Goal: Task Accomplishment & Management: Use online tool/utility

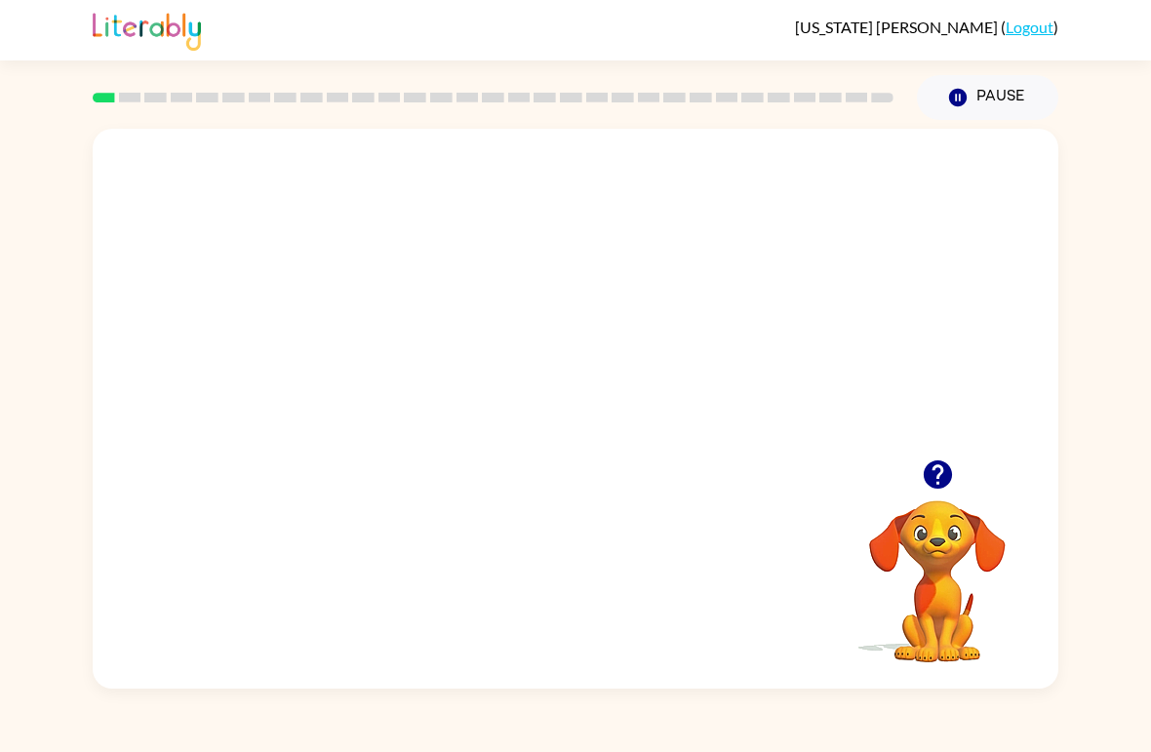
click at [560, 385] on video "Your browser must support playing .mp4 files to use Literably. Please try using…" at bounding box center [576, 294] width 966 height 331
click at [16, 655] on div "Your browser must support playing .mp4 files to use Literably. Please try using…" at bounding box center [575, 404] width 1151 height 569
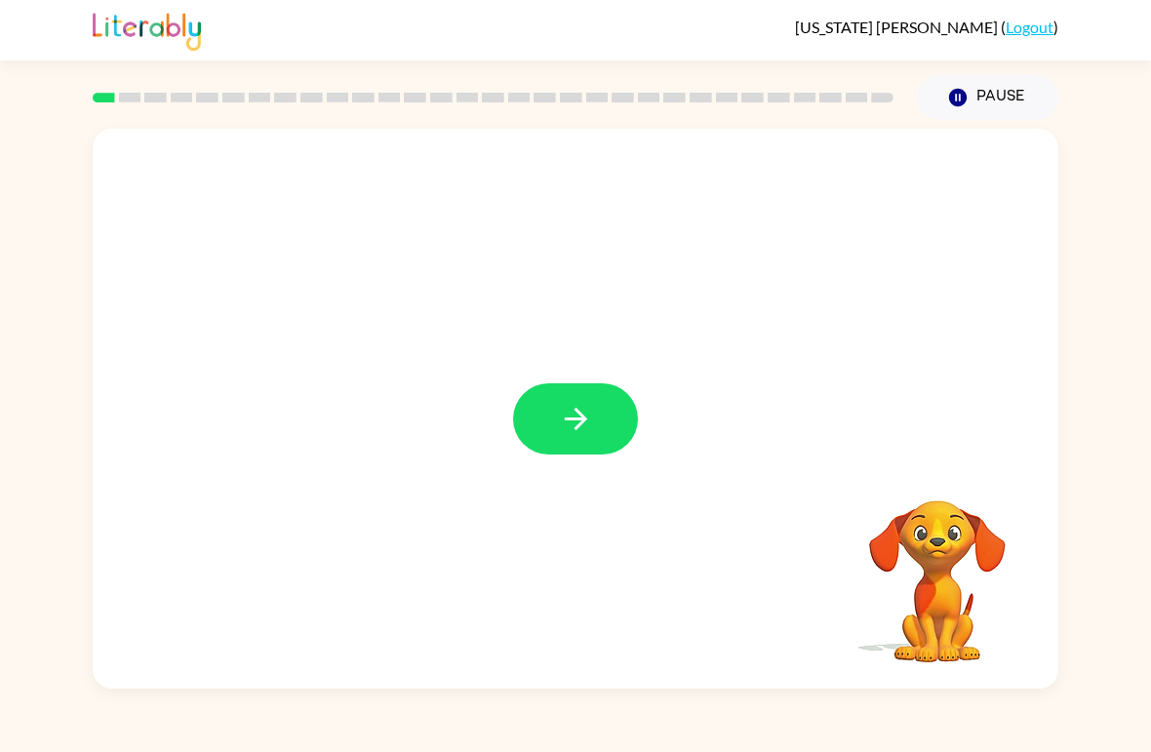
click at [549, 423] on button "button" at bounding box center [575, 419] width 125 height 71
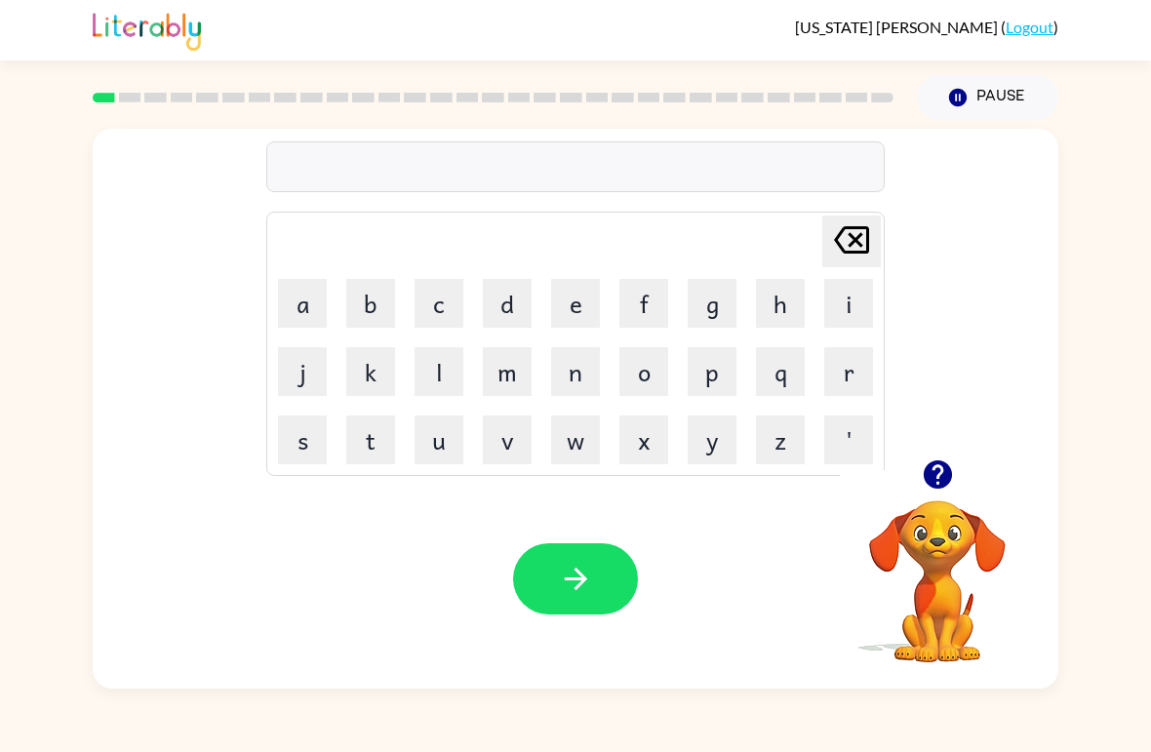
click at [373, 287] on button "b" at bounding box center [370, 303] width 49 height 49
click at [651, 359] on button "o" at bounding box center [644, 371] width 49 height 49
click at [853, 360] on button "r" at bounding box center [849, 371] width 49 height 49
click at [507, 300] on button "d" at bounding box center [507, 303] width 49 height 49
click at [579, 307] on button "e" at bounding box center [575, 303] width 49 height 49
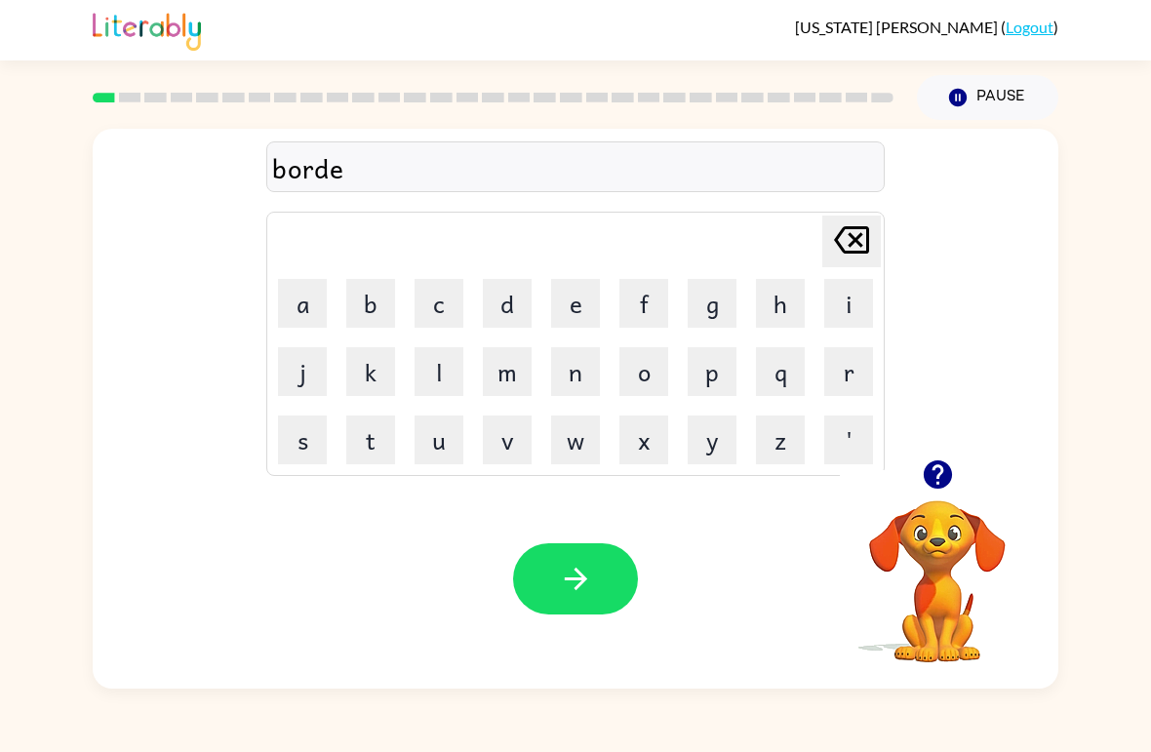
click at [860, 373] on button "r" at bounding box center [849, 371] width 49 height 49
click at [566, 583] on icon "button" at bounding box center [576, 579] width 34 height 34
click at [848, 372] on button "r" at bounding box center [849, 371] width 49 height 49
click at [637, 380] on button "o" at bounding box center [644, 371] width 49 height 49
click at [445, 455] on button "u" at bounding box center [439, 440] width 49 height 49
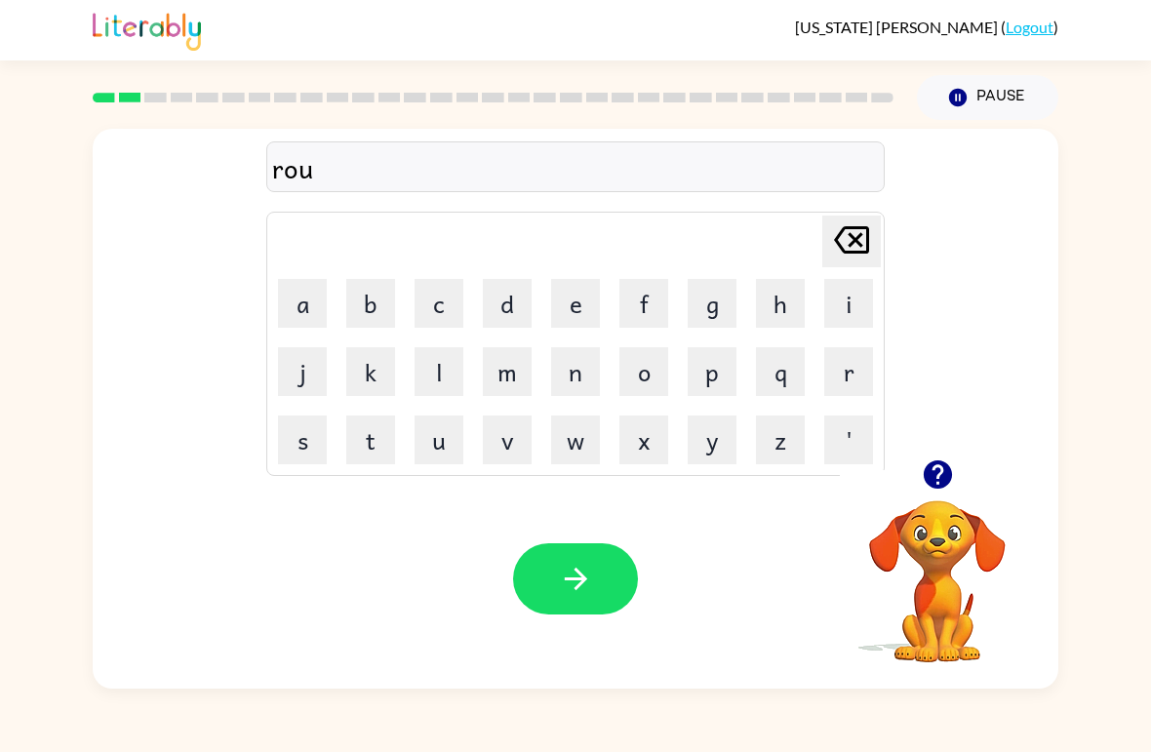
click at [580, 361] on button "n" at bounding box center [575, 371] width 49 height 49
click at [506, 308] on button "d" at bounding box center [507, 303] width 49 height 49
click at [581, 582] on icon "button" at bounding box center [576, 579] width 34 height 34
click at [509, 376] on button "m" at bounding box center [507, 371] width 49 height 49
click at [295, 301] on button "a" at bounding box center [302, 303] width 49 height 49
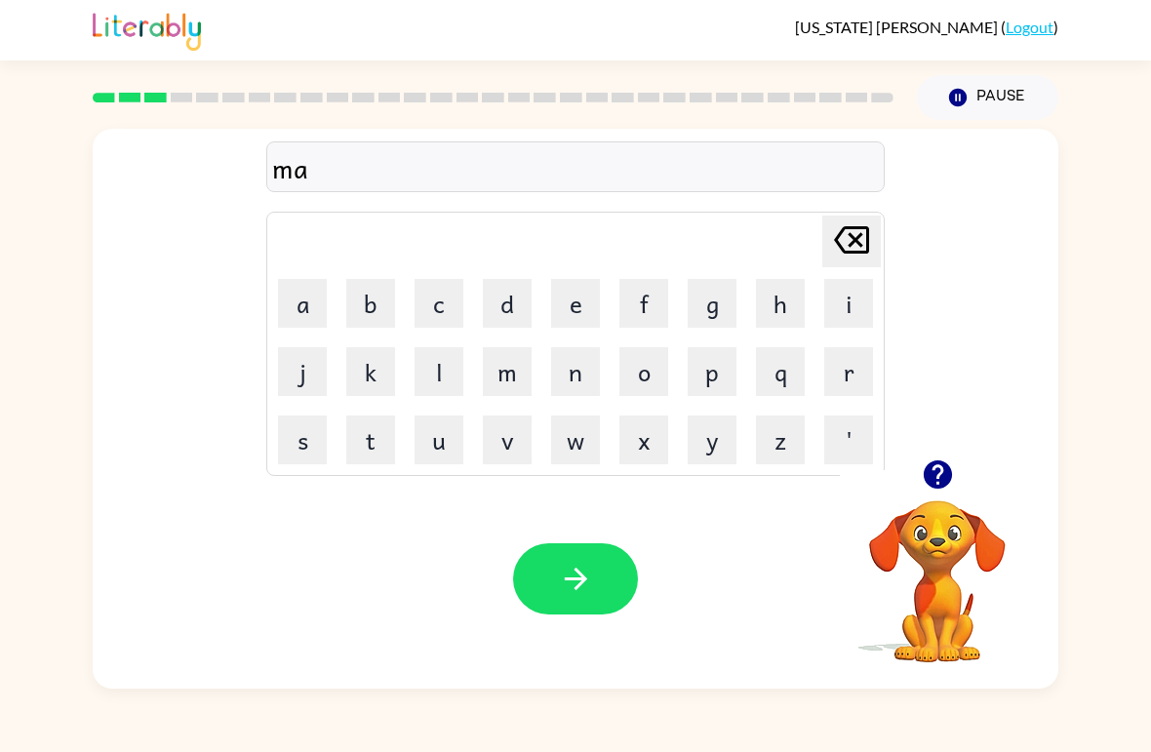
click at [446, 305] on button "c" at bounding box center [439, 303] width 49 height 49
click at [772, 300] on button "h" at bounding box center [780, 303] width 49 height 49
click at [449, 315] on button "c" at bounding box center [439, 303] width 49 height 49
click at [853, 305] on button "i" at bounding box center [849, 303] width 49 height 49
click at [575, 370] on button "n" at bounding box center [575, 371] width 49 height 49
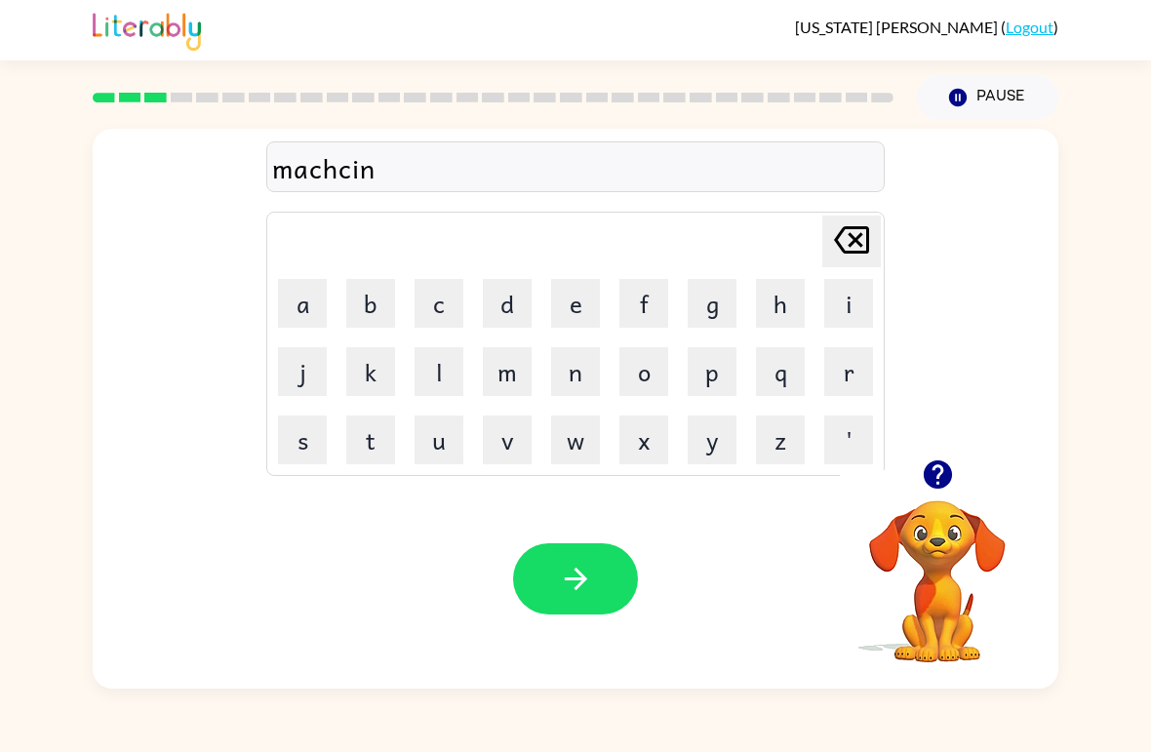
click at [868, 308] on button "i" at bounding box center [849, 303] width 49 height 49
click at [578, 295] on button "e" at bounding box center [575, 303] width 49 height 49
click at [840, 251] on icon "[PERSON_NAME] last character input" at bounding box center [851, 240] width 47 height 47
click at [834, 249] on icon "[PERSON_NAME] last character input" at bounding box center [851, 240] width 47 height 47
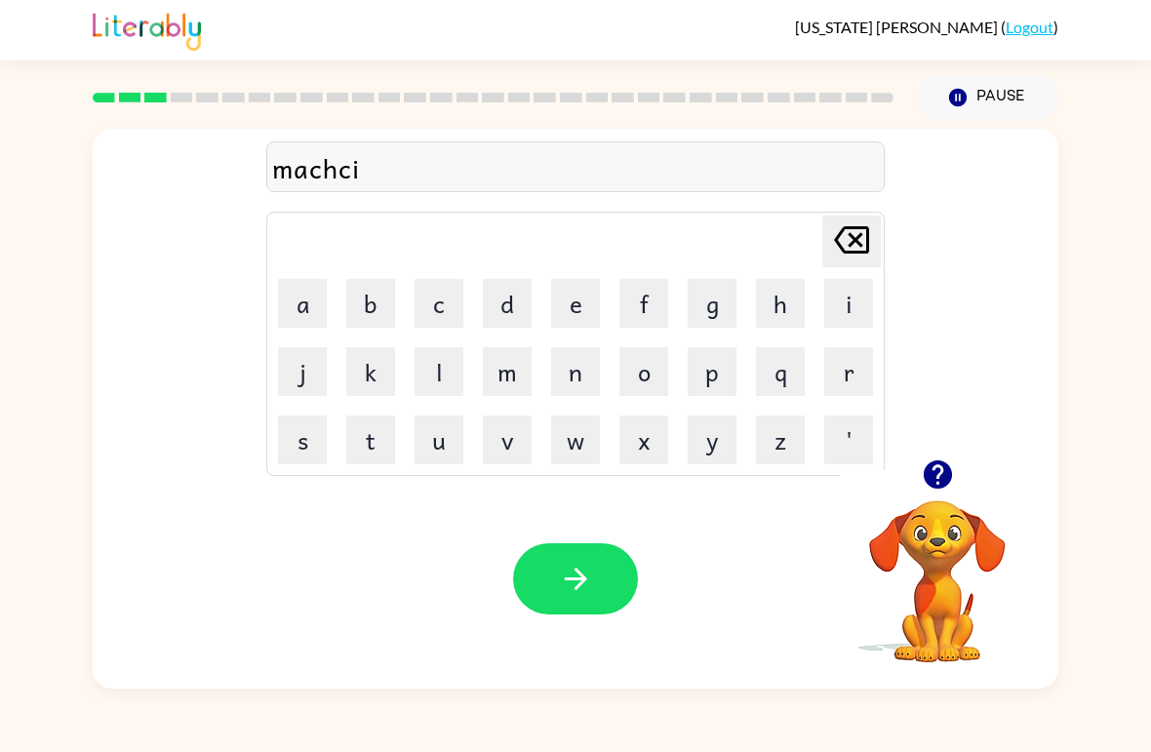
click at [833, 249] on icon "[PERSON_NAME] last character input" at bounding box center [851, 240] width 47 height 47
click at [6, 93] on div "[US_STATE][PERSON_NAME] ( Logout ) Pause Pause machc Delete Delete last charact…" at bounding box center [575, 376] width 1151 height 752
click at [852, 309] on button "i" at bounding box center [849, 303] width 49 height 49
click at [589, 295] on button "e" at bounding box center [575, 303] width 49 height 49
click at [852, 252] on icon at bounding box center [851, 239] width 35 height 27
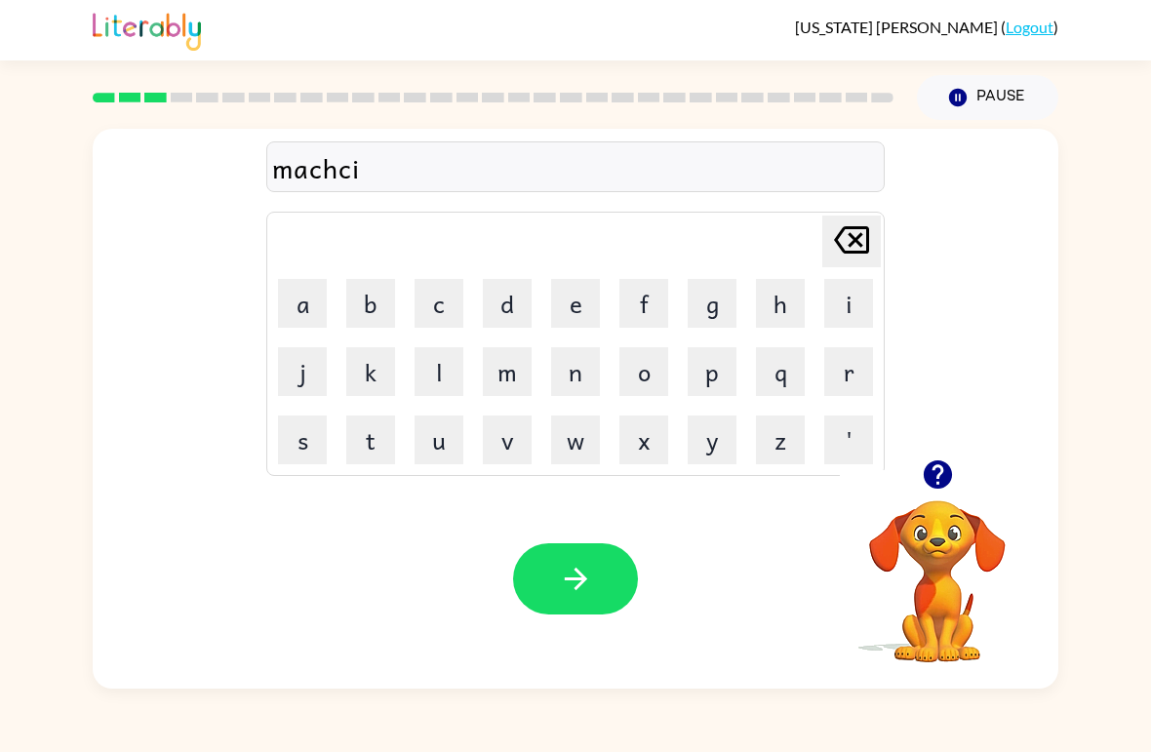
click at [851, 252] on icon at bounding box center [851, 239] width 35 height 27
click at [586, 307] on button "e" at bounding box center [575, 303] width 49 height 49
click at [844, 289] on button "i" at bounding box center [849, 303] width 49 height 49
click at [563, 374] on button "n" at bounding box center [575, 371] width 49 height 49
click at [866, 236] on icon "[PERSON_NAME] last character input" at bounding box center [851, 240] width 47 height 47
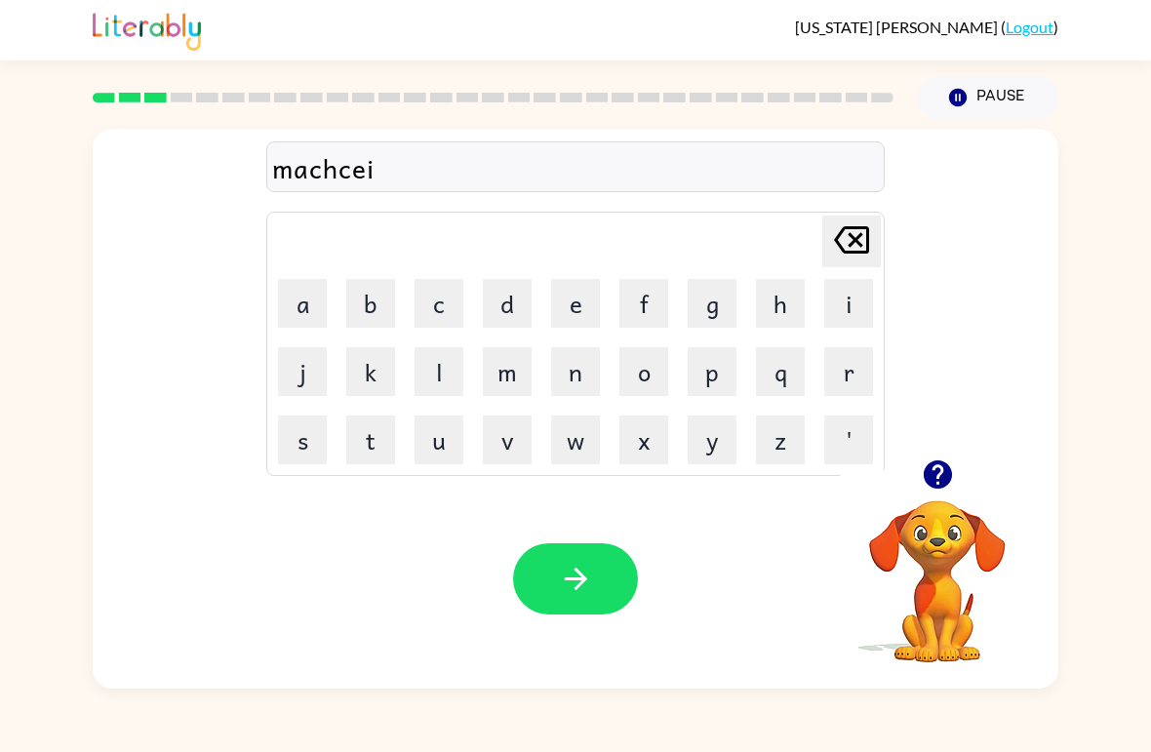
click at [865, 235] on icon "[PERSON_NAME] last character input" at bounding box center [851, 240] width 47 height 47
click at [837, 259] on icon "[PERSON_NAME] last character input" at bounding box center [851, 240] width 47 height 47
click at [843, 292] on button "i" at bounding box center [849, 303] width 49 height 49
click at [564, 309] on button "e" at bounding box center [575, 303] width 49 height 49
click at [832, 265] on div "[PERSON_NAME] last character input" at bounding box center [851, 242] width 47 height 50
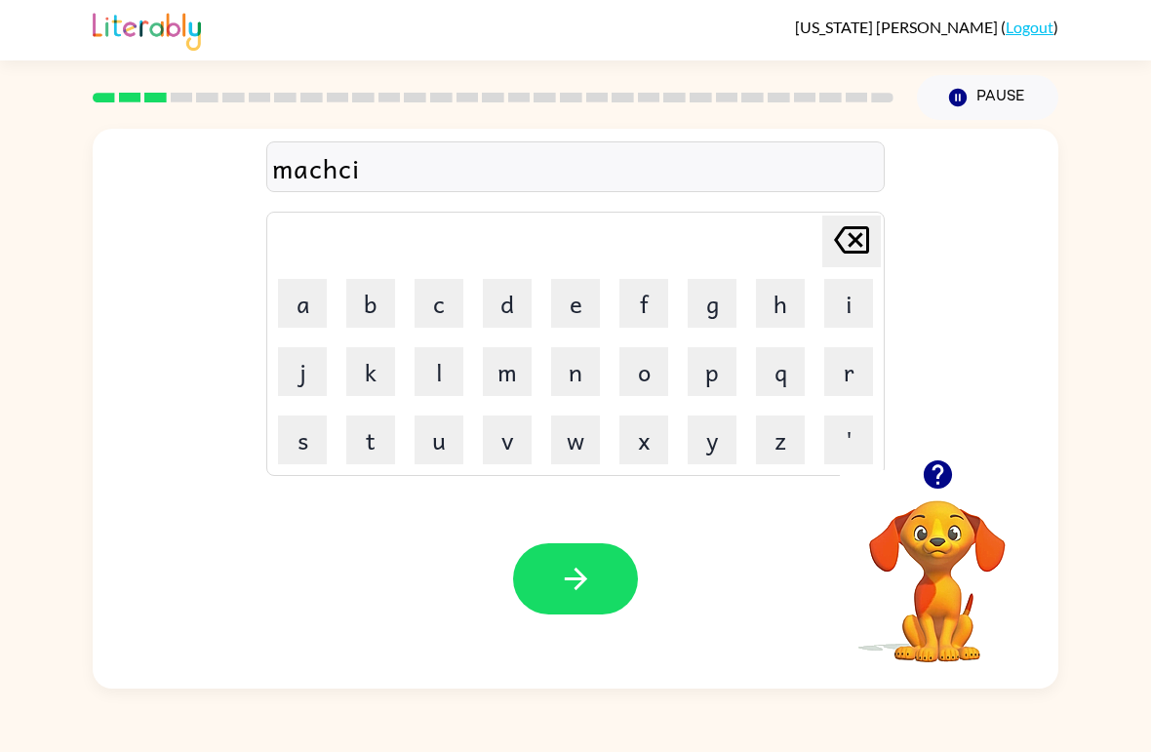
click at [832, 264] on div "[PERSON_NAME] last character input" at bounding box center [851, 242] width 47 height 50
click at [831, 254] on icon "[PERSON_NAME] last character input" at bounding box center [851, 240] width 47 height 47
click at [843, 319] on button "i" at bounding box center [849, 303] width 49 height 49
click at [555, 303] on button "e" at bounding box center [575, 303] width 49 height 49
click at [837, 256] on icon "[PERSON_NAME] last character input" at bounding box center [851, 240] width 47 height 47
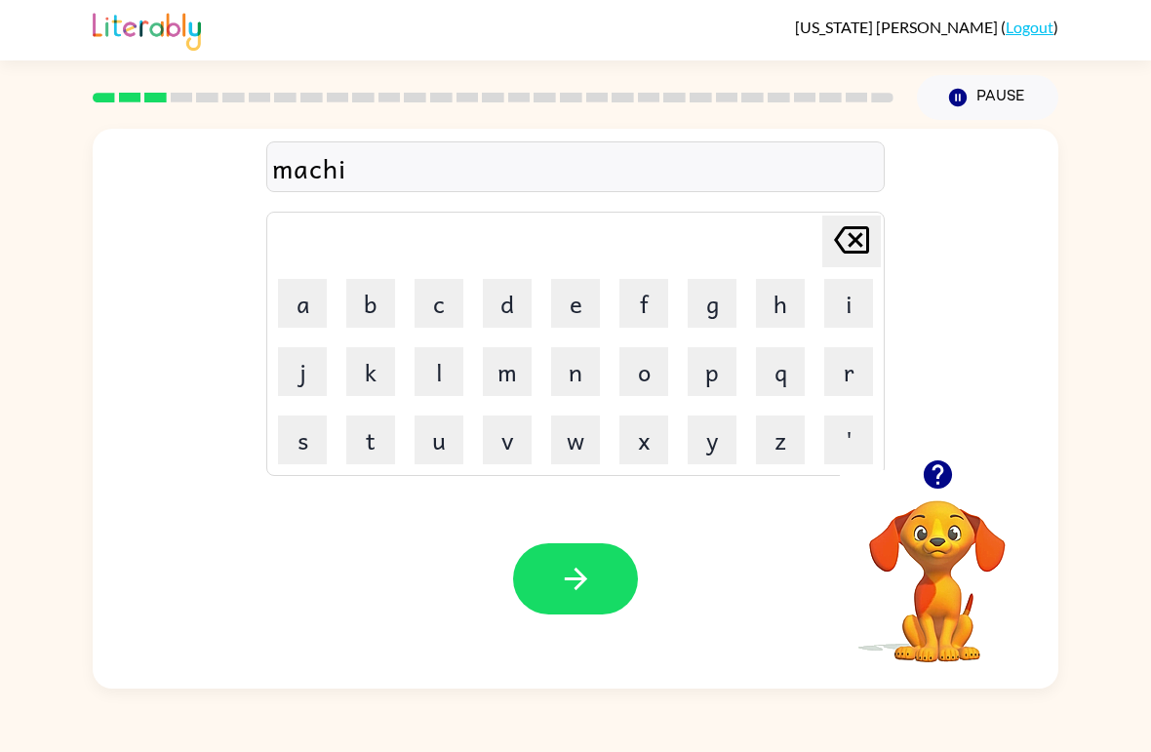
click at [439, 302] on button "c" at bounding box center [439, 303] width 49 height 49
click at [567, 308] on button "e" at bounding box center [575, 303] width 49 height 49
click at [562, 359] on button "n" at bounding box center [575, 371] width 49 height 49
click at [581, 557] on button "button" at bounding box center [575, 579] width 125 height 71
click at [381, 432] on button "t" at bounding box center [370, 440] width 49 height 49
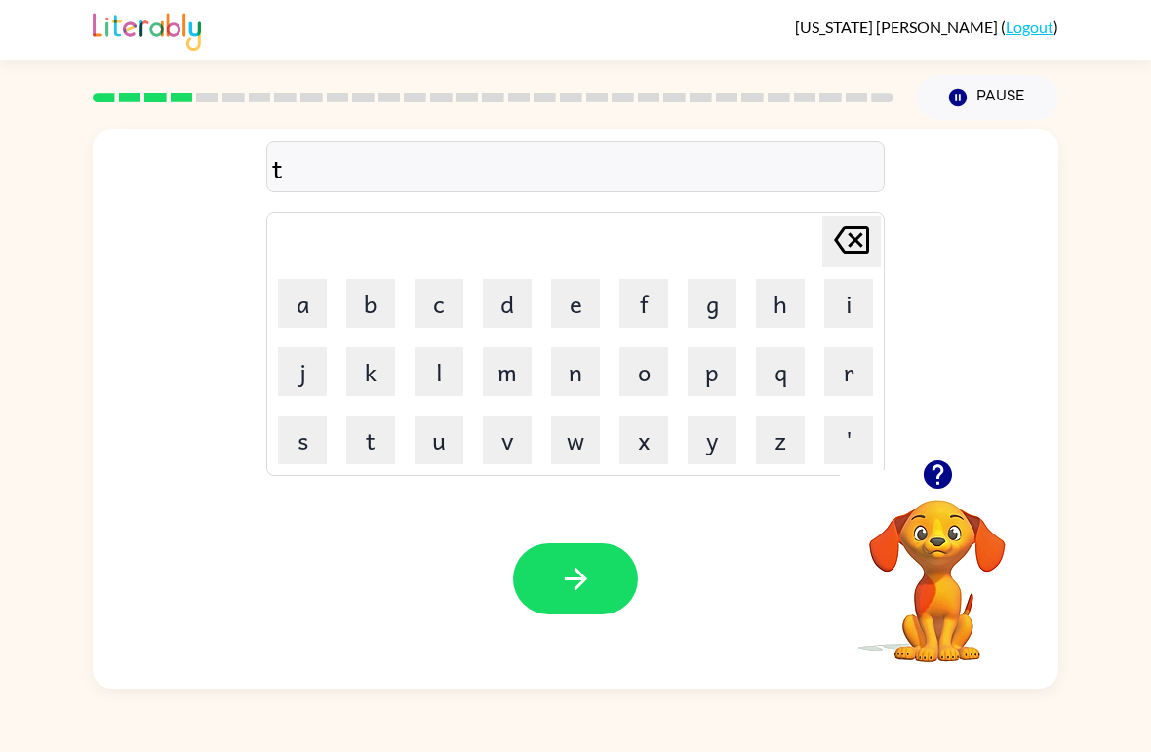
click at [835, 375] on button "r" at bounding box center [849, 371] width 49 height 49
click at [850, 306] on button "i" at bounding box center [849, 303] width 49 height 49
click at [307, 292] on button "a" at bounding box center [302, 303] width 49 height 49
click at [592, 376] on button "n" at bounding box center [575, 371] width 49 height 49
click at [841, 253] on icon "[PERSON_NAME] last character input" at bounding box center [851, 240] width 47 height 47
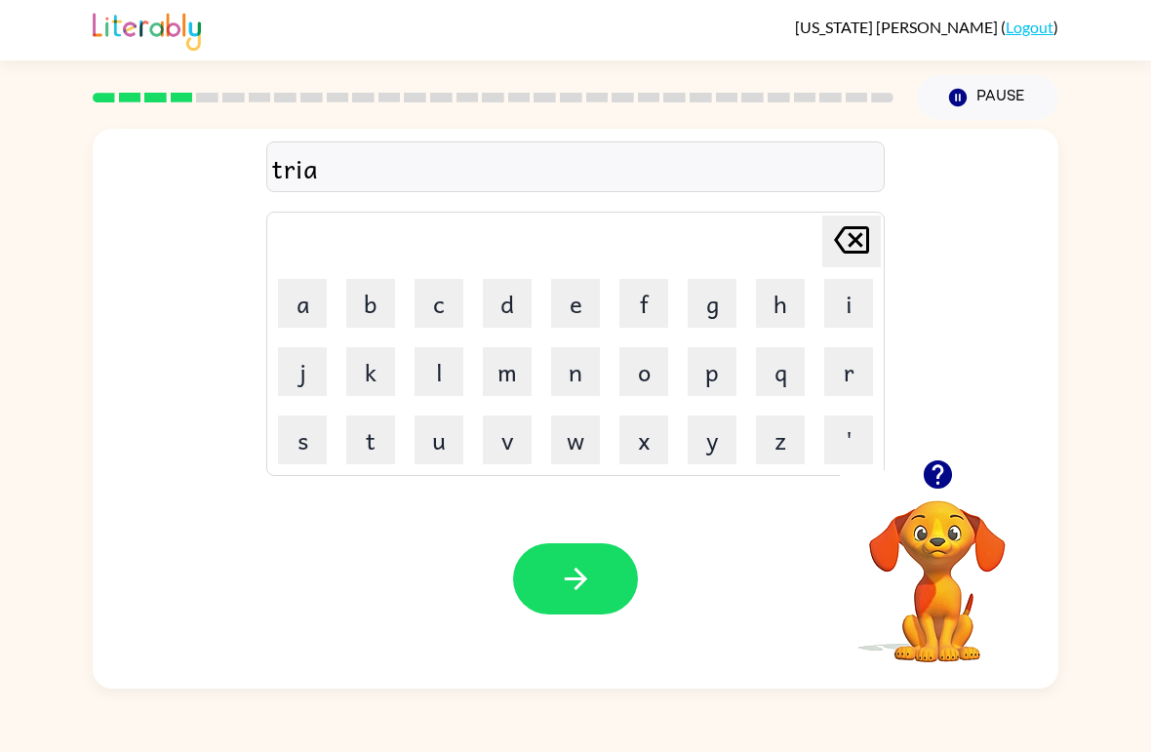
click at [841, 252] on icon "[PERSON_NAME] last character input" at bounding box center [851, 240] width 47 height 47
click at [843, 255] on icon "[PERSON_NAME] last character input" at bounding box center [851, 240] width 47 height 47
click at [314, 291] on button "a" at bounding box center [302, 303] width 49 height 49
click at [840, 297] on button "i" at bounding box center [849, 303] width 49 height 49
click at [567, 371] on button "n" at bounding box center [575, 371] width 49 height 49
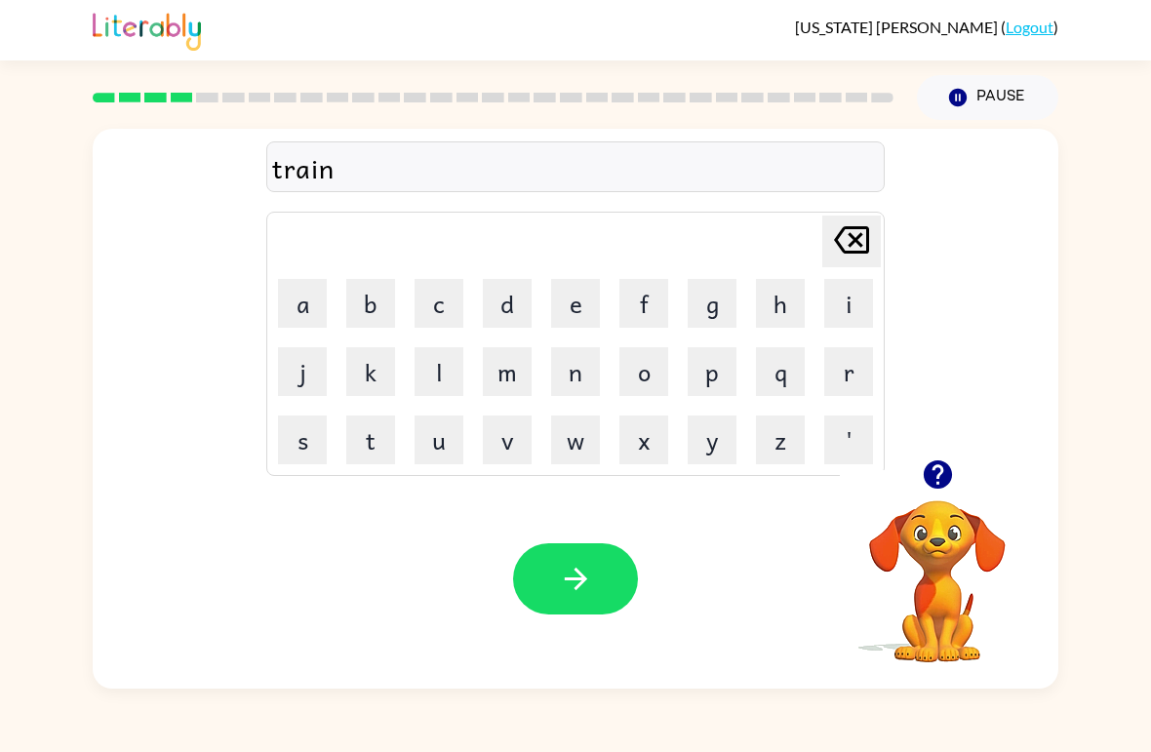
click at [587, 575] on icon "button" at bounding box center [576, 579] width 34 height 34
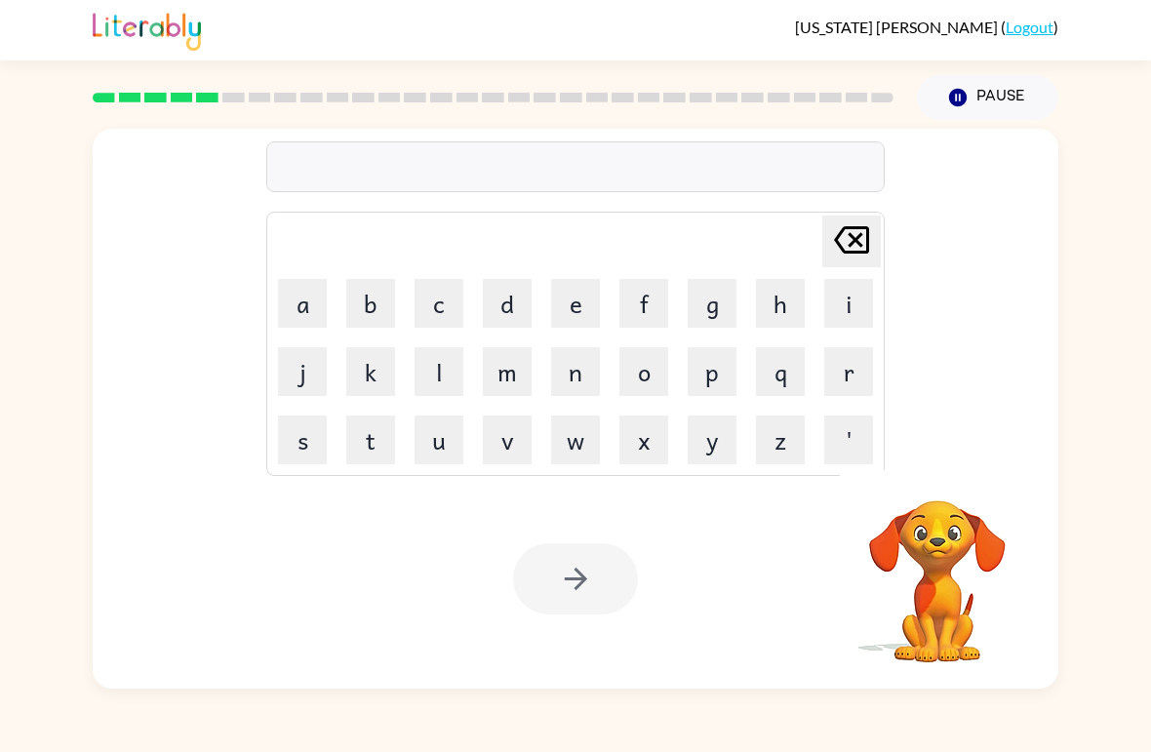
click at [517, 302] on button "d" at bounding box center [507, 303] width 49 height 49
click at [581, 301] on button "e" at bounding box center [575, 303] width 49 height 49
click at [666, 299] on button "f" at bounding box center [644, 303] width 49 height 49
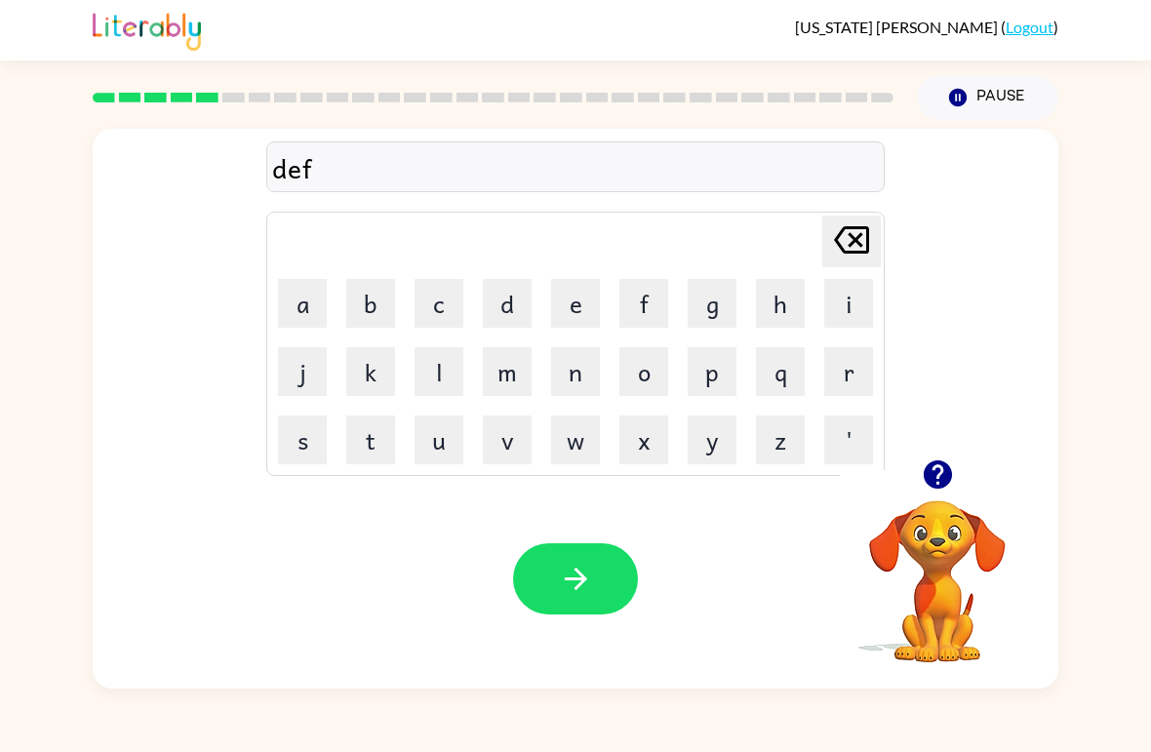
click at [557, 301] on button "e" at bounding box center [575, 303] width 49 height 49
click at [571, 364] on button "n" at bounding box center [575, 371] width 49 height 49
click at [437, 309] on button "c" at bounding box center [439, 303] width 49 height 49
click at [566, 286] on button "e" at bounding box center [575, 303] width 49 height 49
click at [850, 244] on icon "[PERSON_NAME] last character input" at bounding box center [851, 240] width 47 height 47
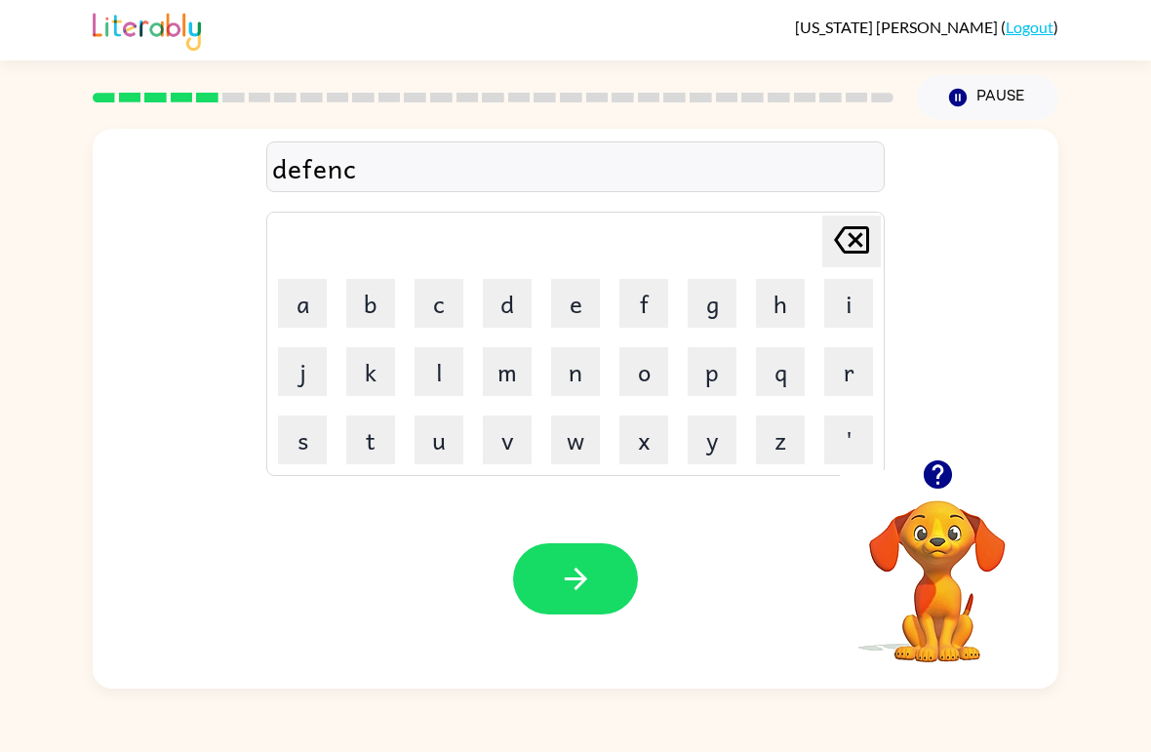
click at [574, 312] on button "e" at bounding box center [575, 303] width 49 height 49
click at [856, 261] on icon "[PERSON_NAME] last character input" at bounding box center [851, 240] width 47 height 47
click at [852, 251] on icon "[PERSON_NAME] last character input" at bounding box center [851, 240] width 47 height 47
click at [527, 454] on button "v" at bounding box center [507, 440] width 49 height 49
click at [572, 303] on button "e" at bounding box center [575, 303] width 49 height 49
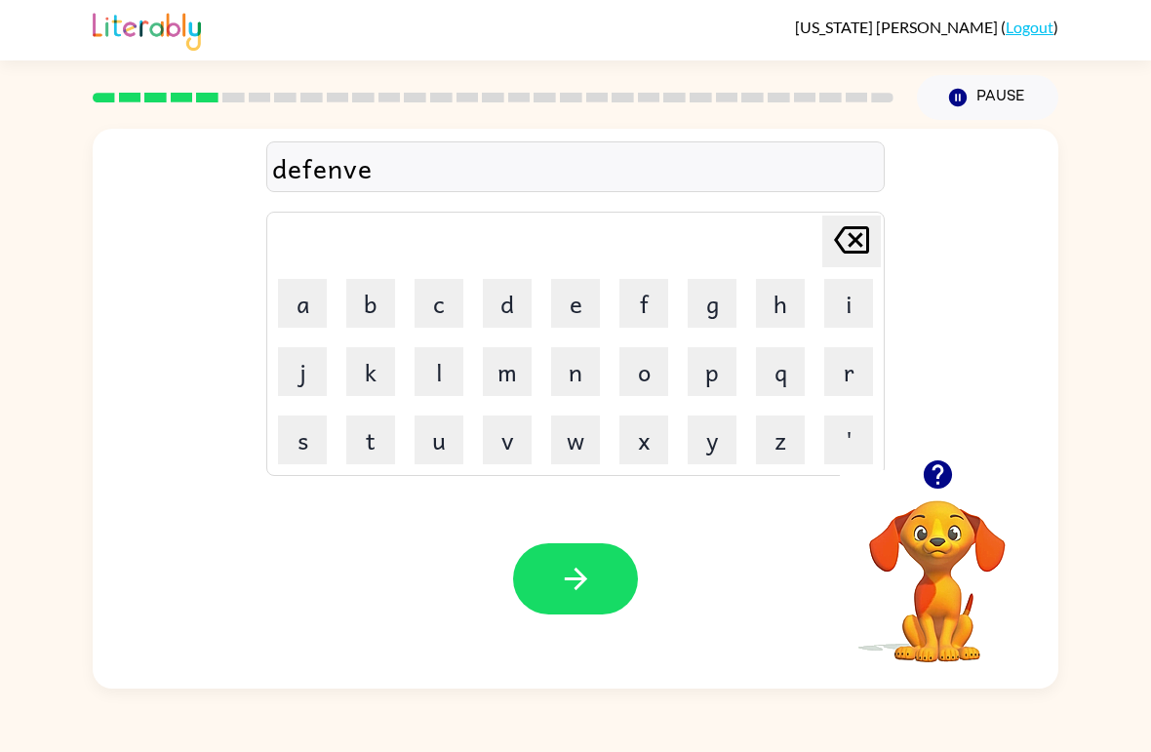
click at [592, 577] on icon "button" at bounding box center [576, 579] width 34 height 34
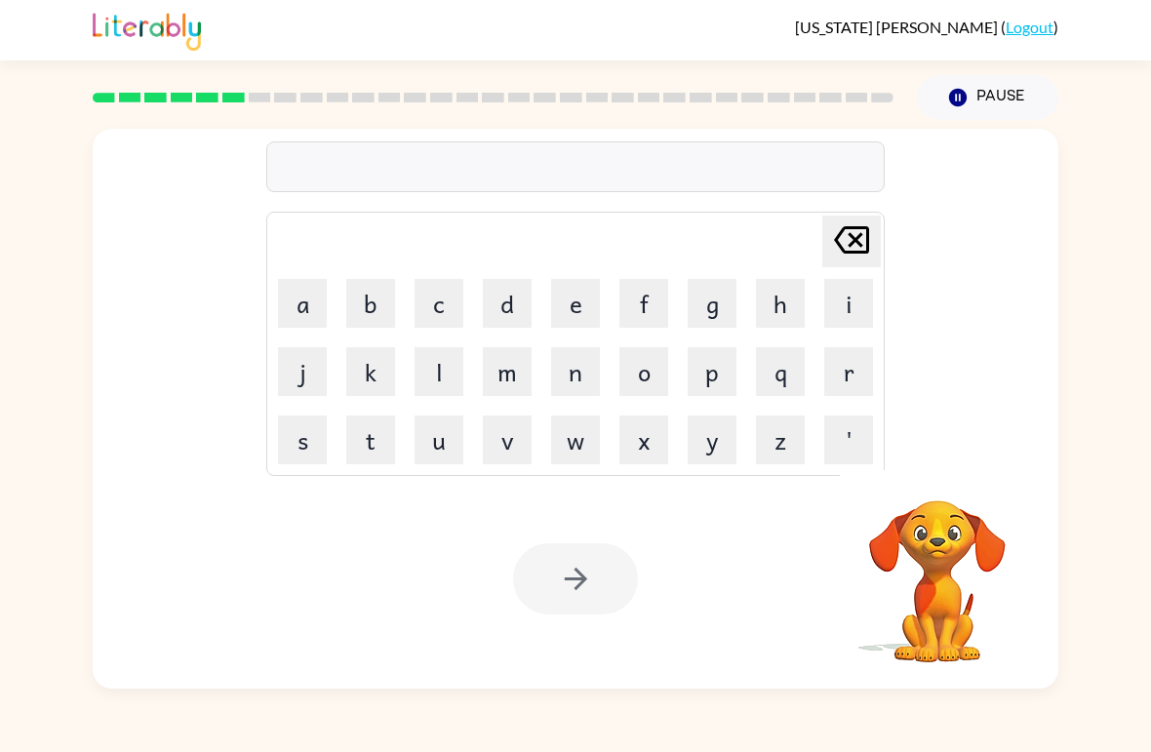
click at [523, 426] on button "v" at bounding box center [507, 440] width 49 height 49
click at [296, 294] on button "a" at bounding box center [302, 303] width 49 height 49
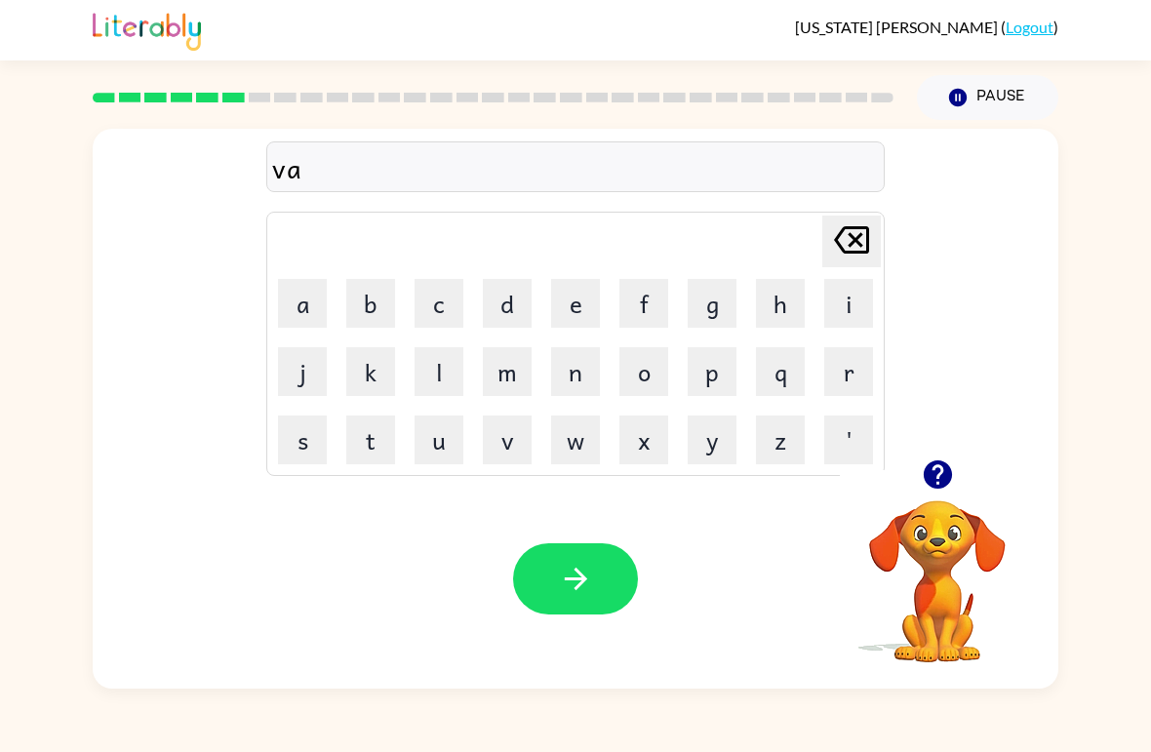
click at [438, 303] on button "c" at bounding box center [439, 303] width 49 height 49
click at [307, 302] on button "a" at bounding box center [302, 303] width 49 height 49
click at [443, 299] on button "c" at bounding box center [439, 303] width 49 height 49
click at [840, 302] on button "i" at bounding box center [849, 303] width 49 height 49
click at [656, 352] on button "o" at bounding box center [644, 371] width 49 height 49
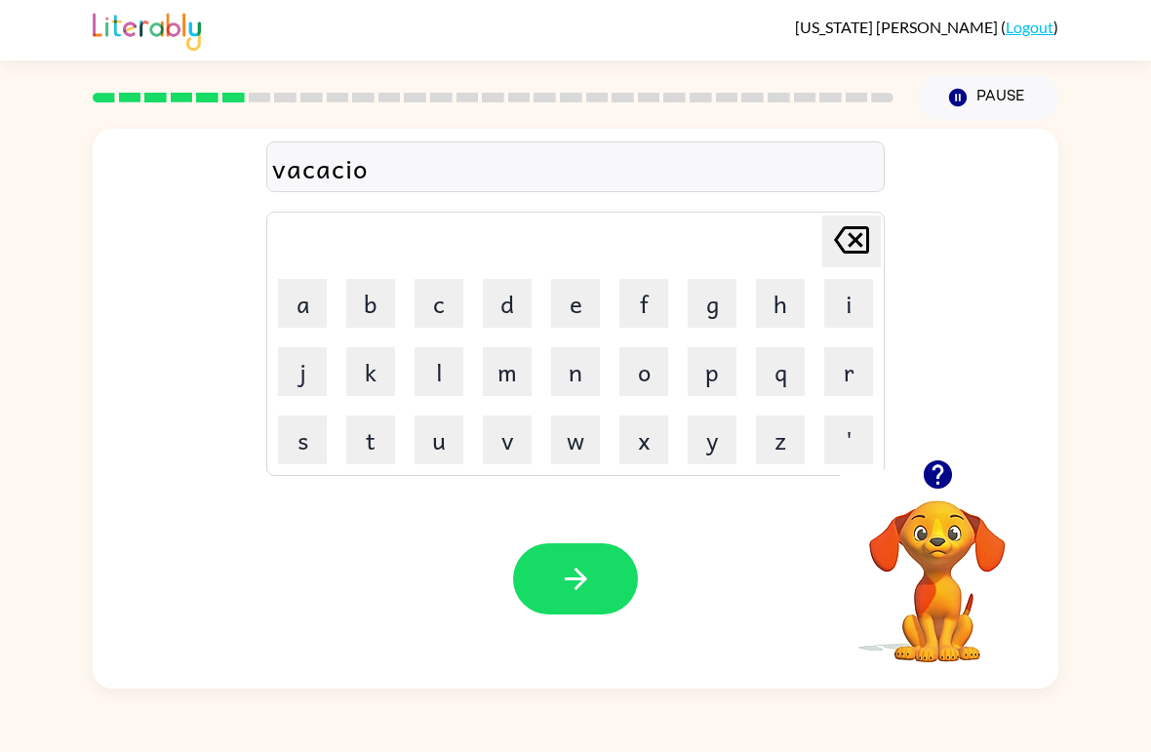
click at [576, 369] on button "n" at bounding box center [575, 371] width 49 height 49
click at [844, 228] on icon at bounding box center [851, 239] width 35 height 27
click at [843, 228] on icon "[PERSON_NAME] last character input" at bounding box center [851, 240] width 47 height 47
click at [838, 251] on icon "[PERSON_NAME] last character input" at bounding box center [851, 240] width 47 height 47
click at [827, 258] on button "[PERSON_NAME] last character input" at bounding box center [852, 242] width 59 height 52
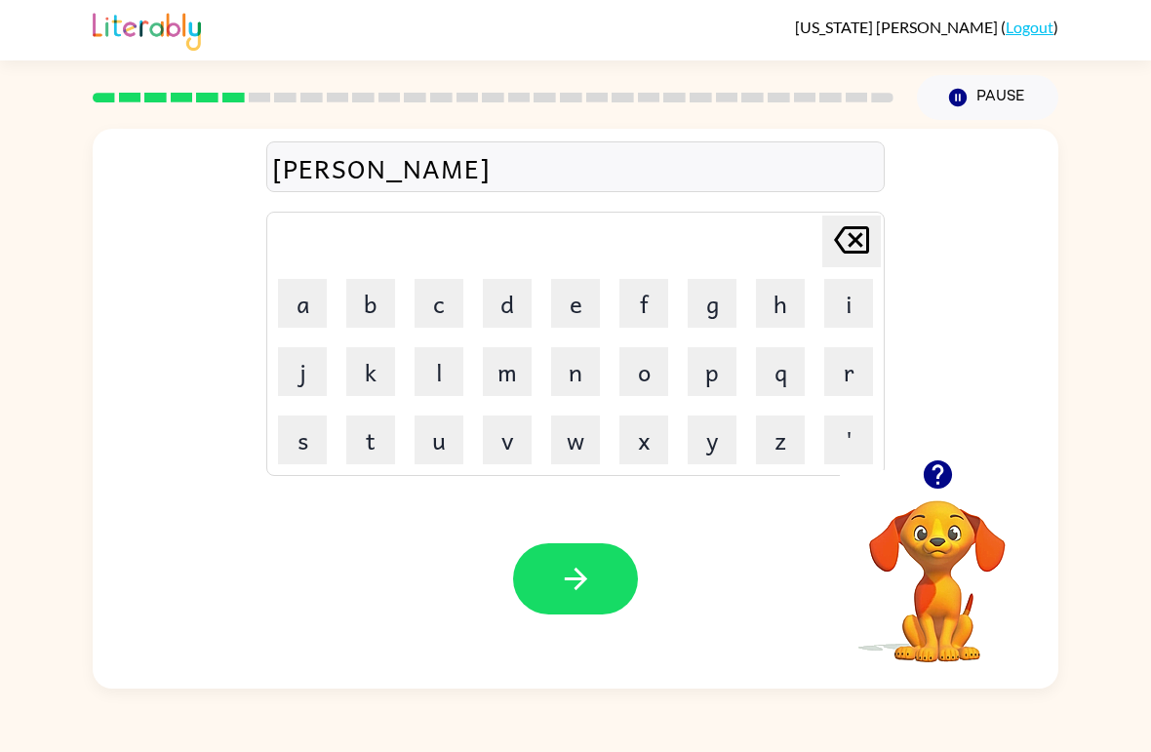
click at [375, 446] on button "t" at bounding box center [370, 440] width 49 height 49
click at [838, 297] on button "i" at bounding box center [849, 303] width 49 height 49
click at [637, 384] on button "o" at bounding box center [644, 371] width 49 height 49
click at [575, 365] on button "n" at bounding box center [575, 371] width 49 height 49
click at [606, 574] on button "button" at bounding box center [575, 579] width 125 height 71
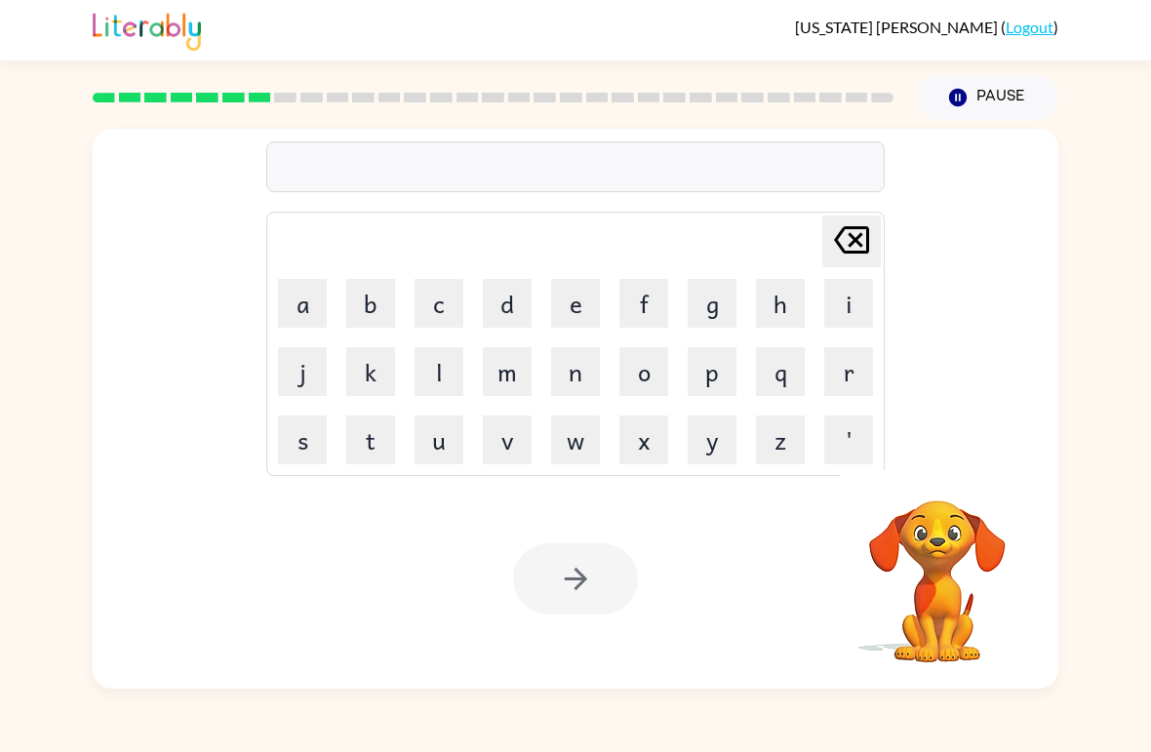
click at [707, 367] on button "p" at bounding box center [712, 371] width 49 height 49
click at [435, 432] on button "u" at bounding box center [439, 440] width 49 height 49
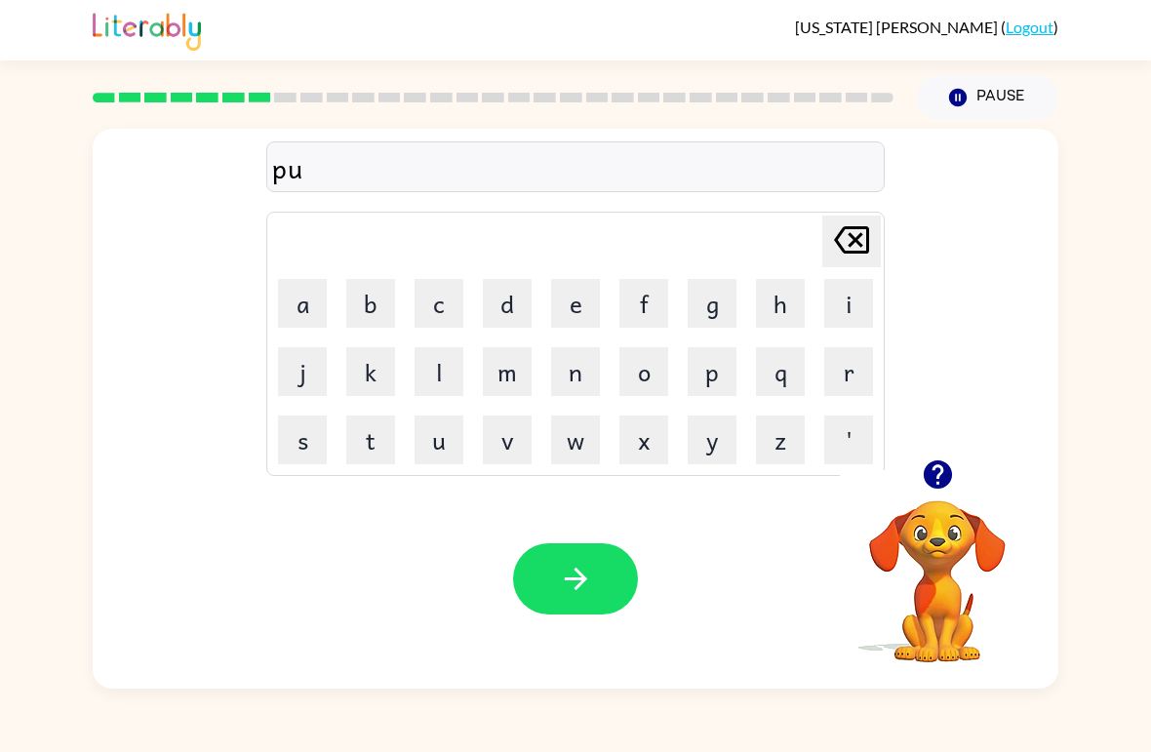
click at [505, 313] on button "d" at bounding box center [507, 303] width 49 height 49
click at [504, 313] on button "d" at bounding box center [507, 303] width 49 height 49
click at [431, 365] on button "l" at bounding box center [439, 371] width 49 height 49
click at [583, 318] on button "e" at bounding box center [575, 303] width 49 height 49
click at [564, 592] on icon "button" at bounding box center [576, 579] width 34 height 34
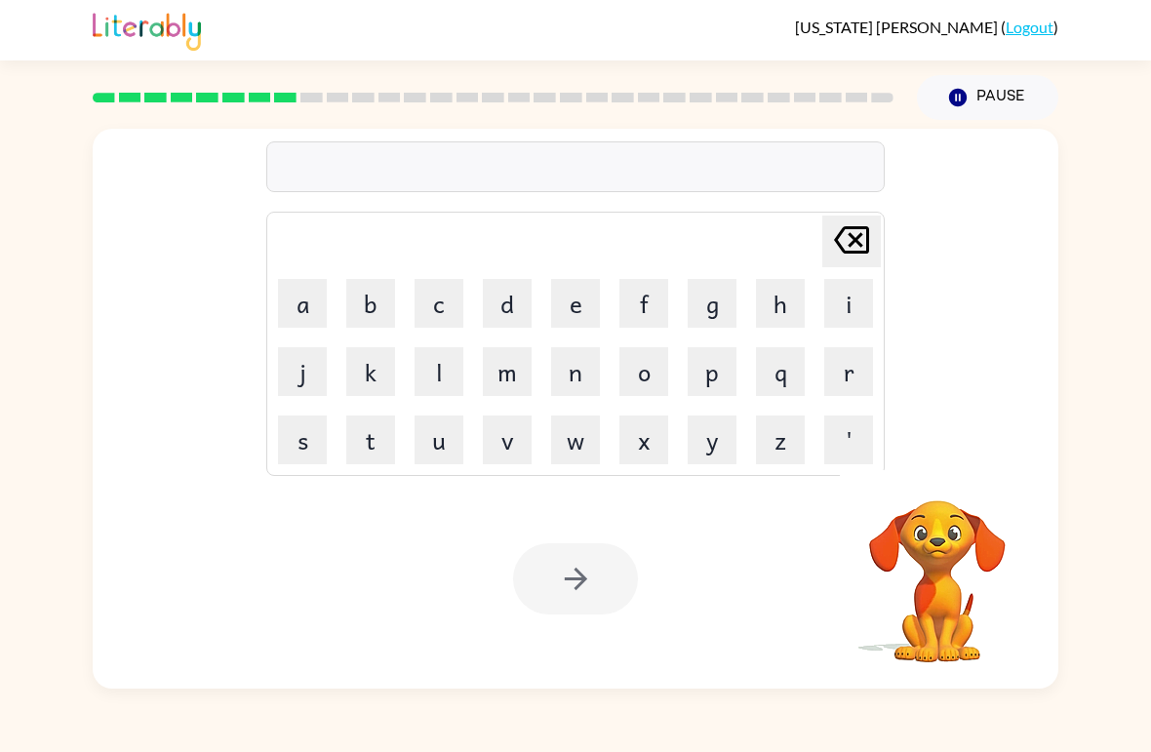
click at [505, 372] on button "m" at bounding box center [507, 371] width 49 height 49
click at [851, 297] on button "i" at bounding box center [849, 303] width 49 height 49
click at [841, 367] on button "r" at bounding box center [849, 371] width 49 height 49
click at [854, 318] on button "i" at bounding box center [849, 303] width 49 height 49
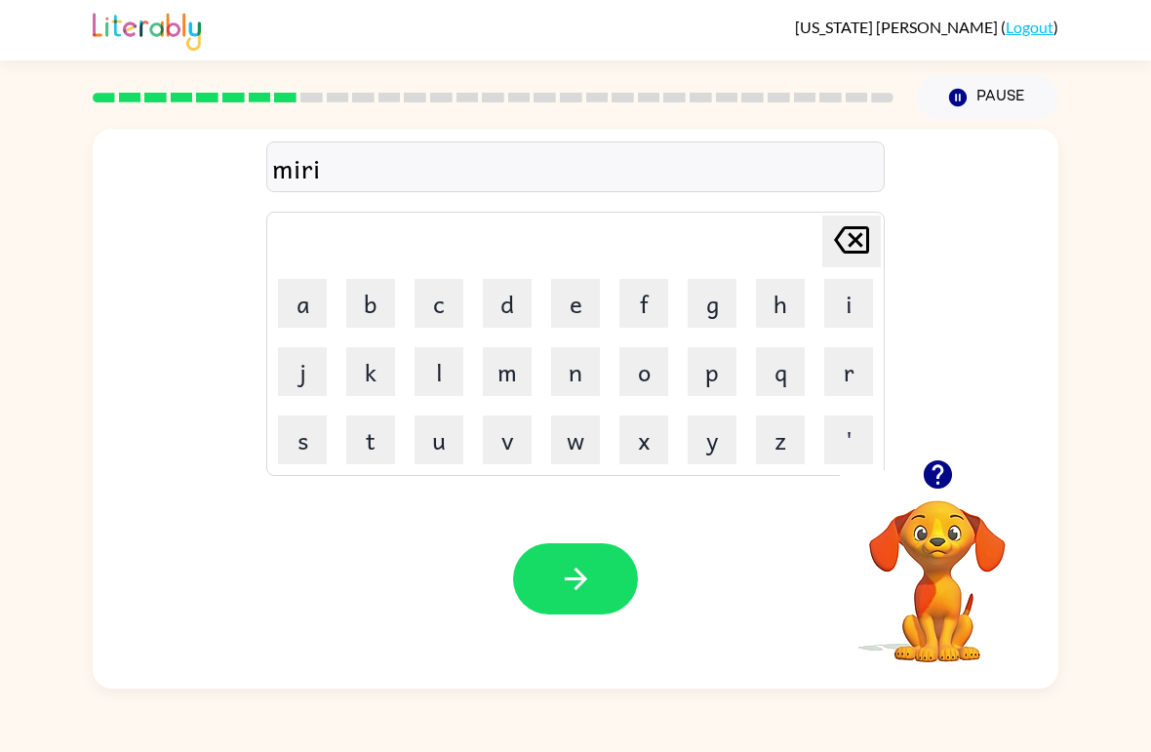
click at [426, 310] on button "c" at bounding box center [439, 303] width 49 height 49
click at [302, 309] on button "a" at bounding box center [302, 303] width 49 height 49
click at [432, 356] on button "l" at bounding box center [439, 371] width 49 height 49
click at [574, 303] on button "e" at bounding box center [575, 303] width 49 height 49
click at [586, 586] on icon "button" at bounding box center [576, 579] width 34 height 34
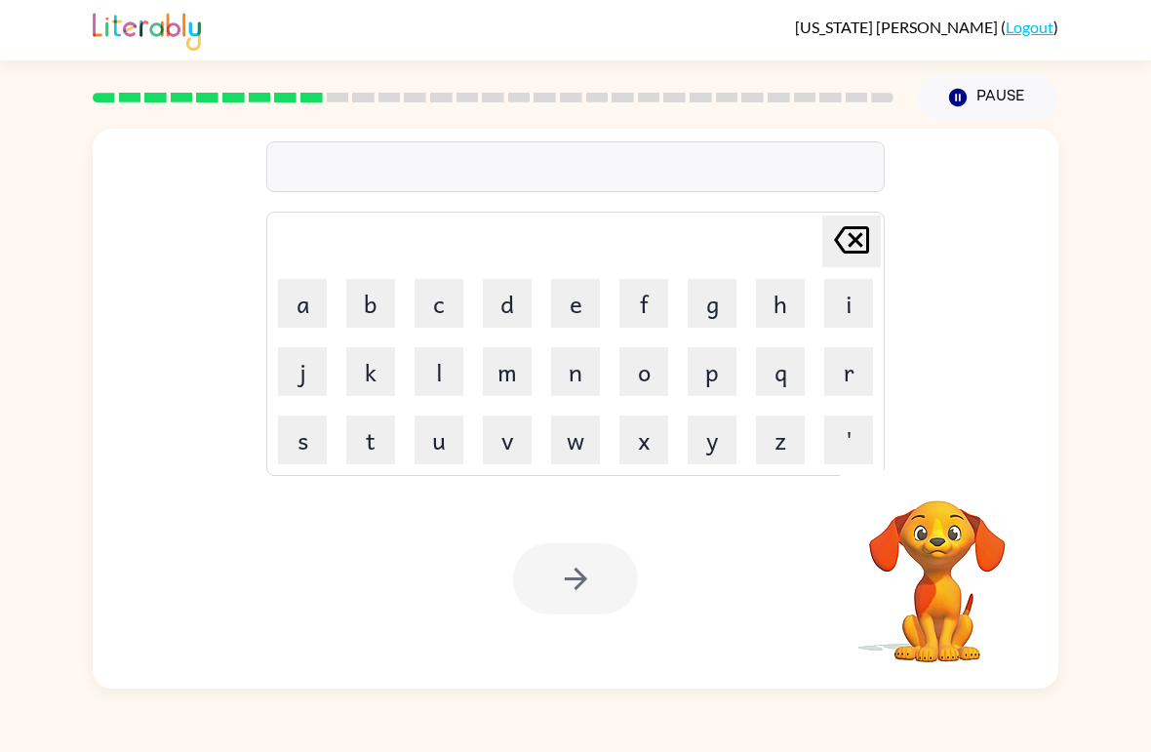
click at [503, 363] on button "m" at bounding box center [507, 371] width 49 height 49
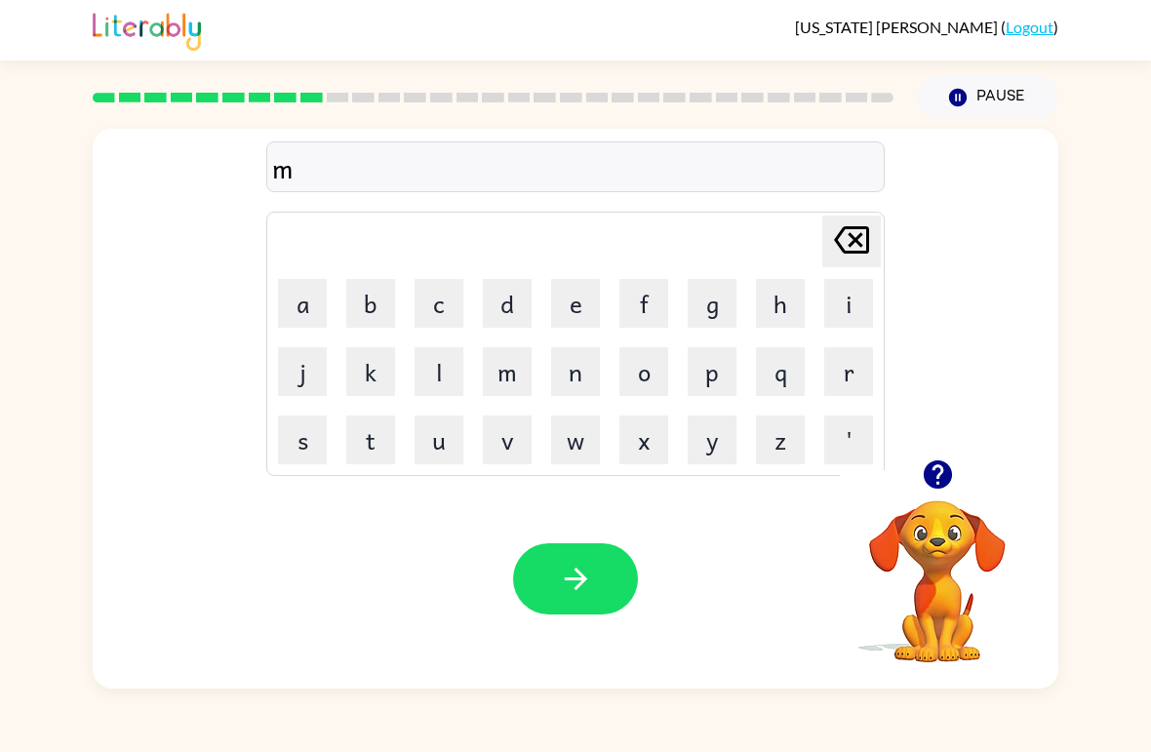
click at [841, 309] on button "i" at bounding box center [849, 303] width 49 height 49
click at [528, 315] on button "d" at bounding box center [507, 303] width 49 height 49
click at [504, 363] on button "m" at bounding box center [507, 371] width 49 height 49
click at [831, 294] on button "i" at bounding box center [849, 303] width 49 height 49
click at [842, 244] on icon "[PERSON_NAME] last character input" at bounding box center [851, 240] width 47 height 47
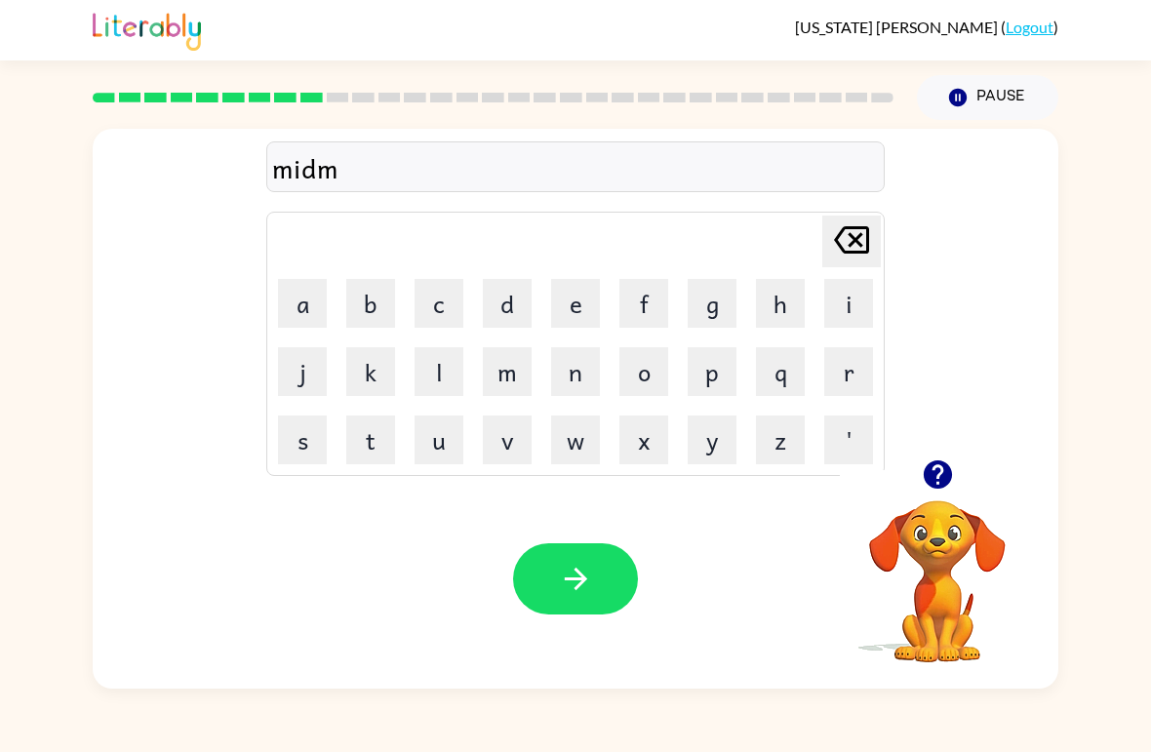
click at [639, 365] on button "o" at bounding box center [644, 371] width 49 height 49
click at [845, 296] on button "i" at bounding box center [849, 303] width 49 height 49
click at [840, 377] on button "r" at bounding box center [849, 371] width 49 height 49
click at [571, 369] on button "n" at bounding box center [575, 371] width 49 height 49
click at [688, 323] on button "g" at bounding box center [712, 303] width 49 height 49
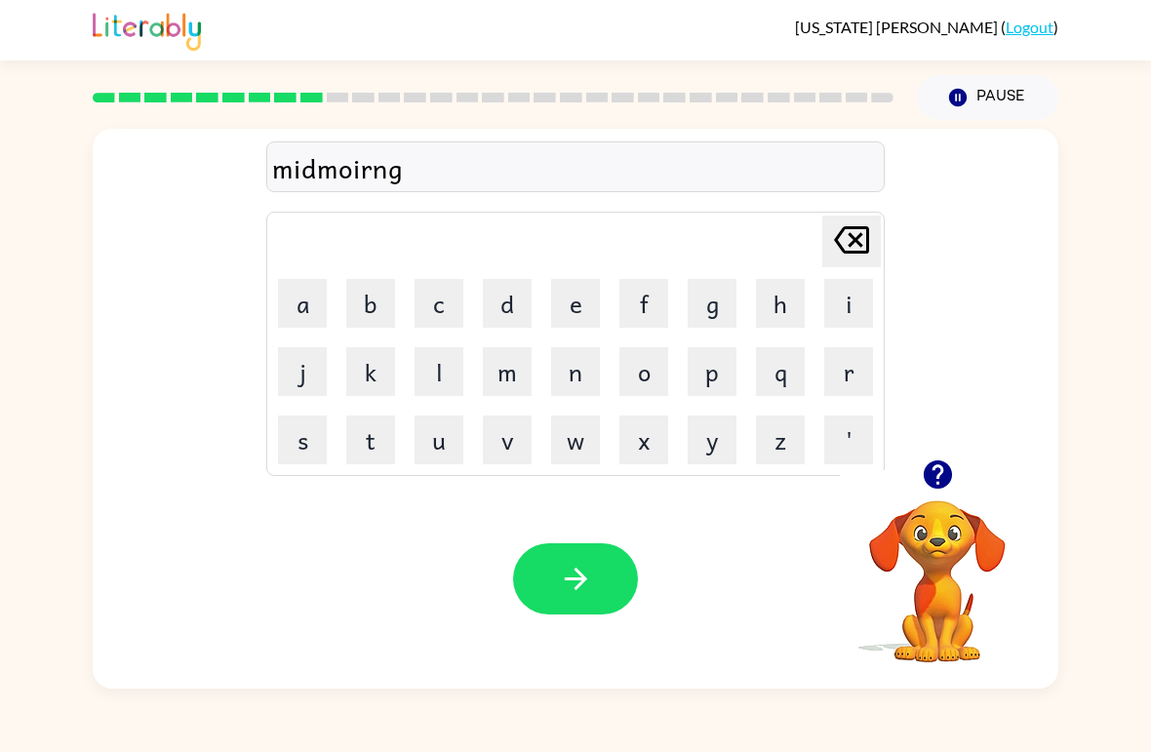
click at [834, 245] on icon "[PERSON_NAME] last character input" at bounding box center [851, 240] width 47 height 47
click at [834, 244] on icon "[PERSON_NAME] last character input" at bounding box center [851, 240] width 47 height 47
click at [831, 247] on icon "[PERSON_NAME] last character input" at bounding box center [851, 240] width 47 height 47
click at [830, 246] on icon "[PERSON_NAME] last character input" at bounding box center [851, 240] width 47 height 47
click at [847, 369] on button "r" at bounding box center [849, 371] width 49 height 49
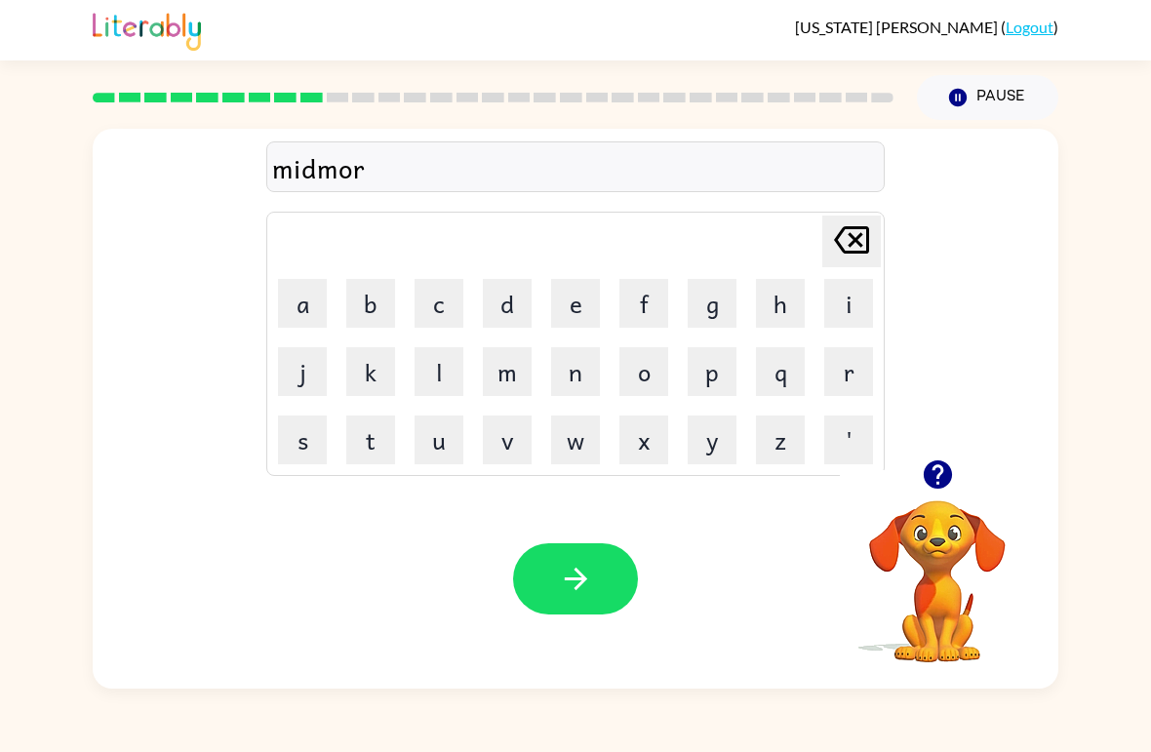
click at [847, 303] on button "i" at bounding box center [849, 303] width 49 height 49
click at [564, 359] on button "n" at bounding box center [575, 371] width 49 height 49
click at [699, 308] on button "g" at bounding box center [712, 303] width 49 height 49
click at [573, 578] on icon "button" at bounding box center [576, 579] width 34 height 34
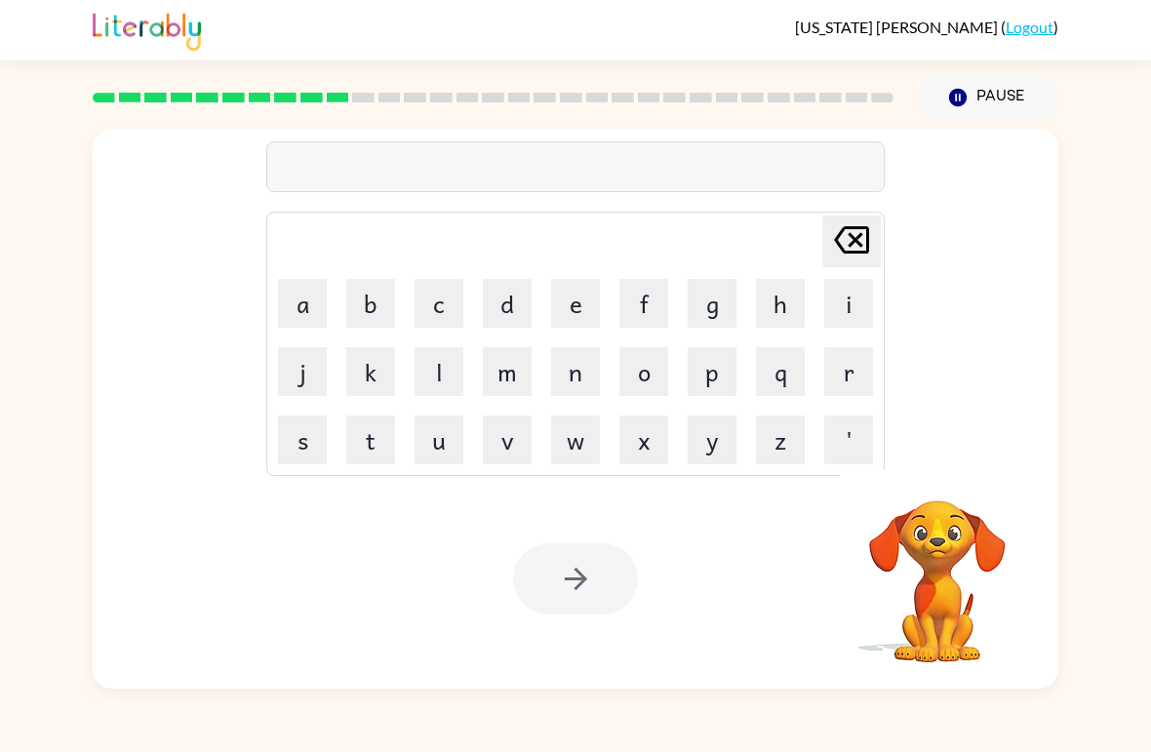
click at [514, 303] on button "d" at bounding box center [507, 303] width 49 height 49
click at [290, 464] on button "s" at bounding box center [302, 440] width 49 height 49
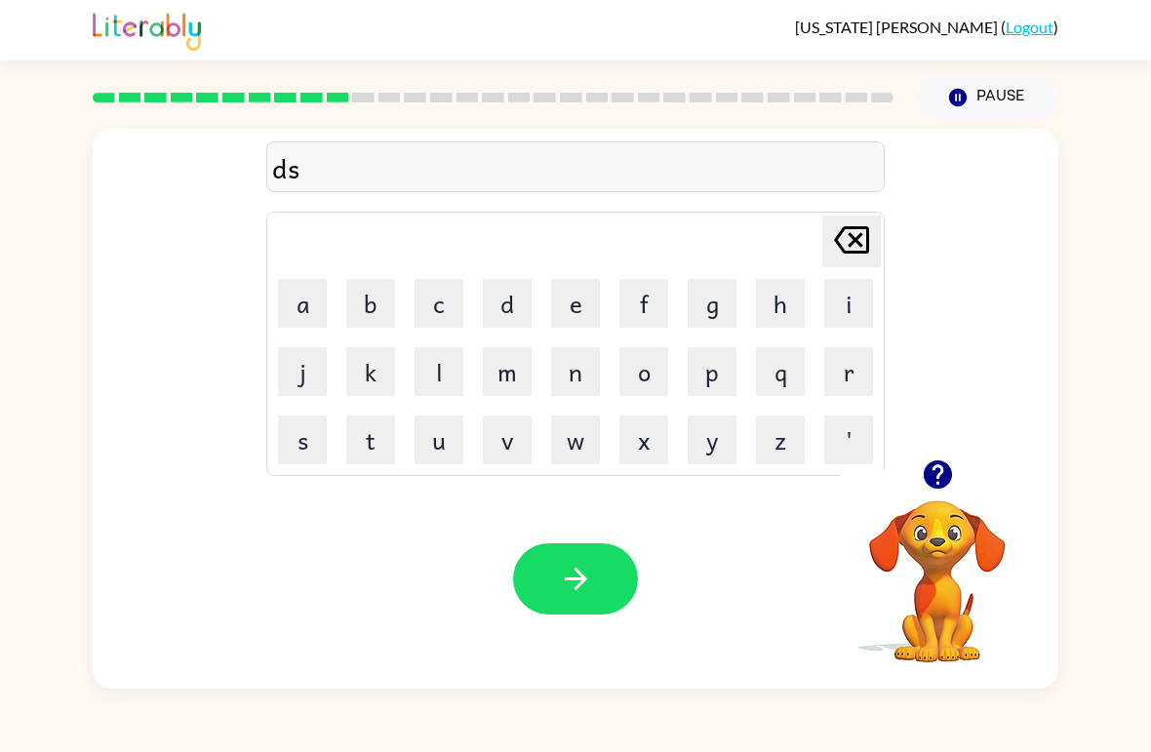
click at [850, 237] on icon at bounding box center [851, 239] width 35 height 27
click at [855, 307] on button "i" at bounding box center [849, 303] width 49 height 49
click at [307, 418] on button "s" at bounding box center [302, 440] width 49 height 49
click at [372, 439] on button "t" at bounding box center [370, 440] width 49 height 49
click at [856, 421] on button "'" at bounding box center [849, 440] width 49 height 49
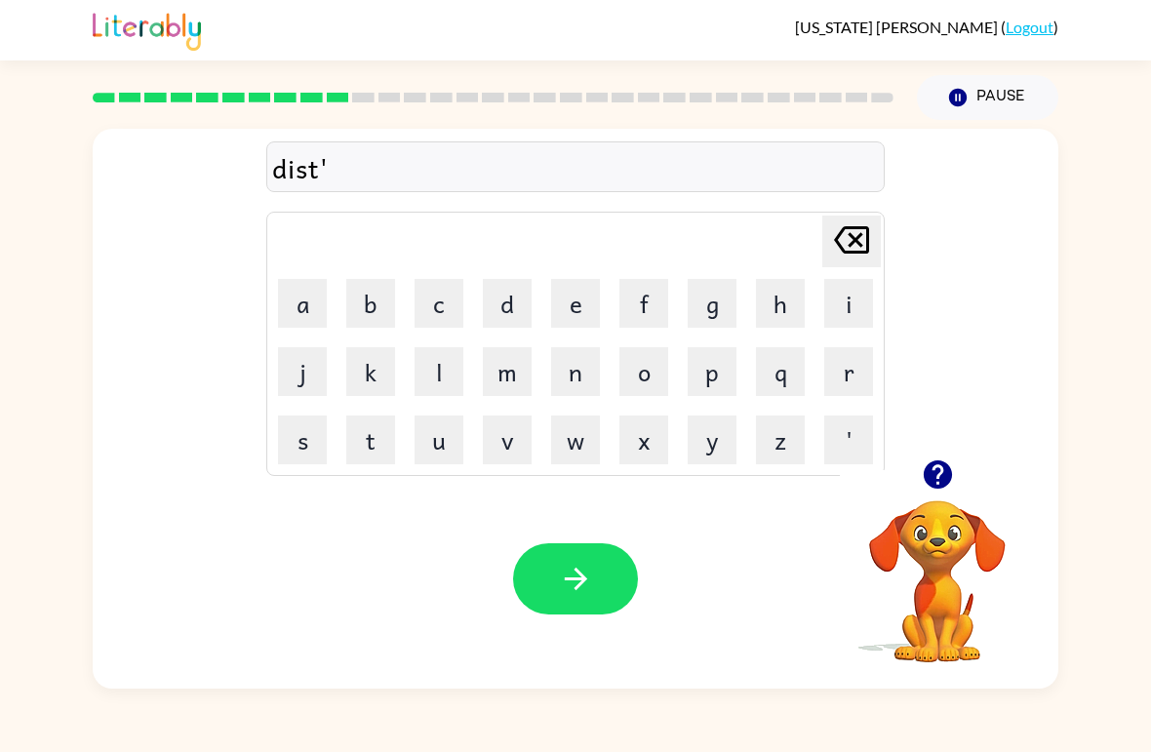
click at [850, 247] on icon at bounding box center [851, 239] width 35 height 27
click at [854, 366] on button "r" at bounding box center [849, 371] width 49 height 49
click at [432, 436] on button "u" at bounding box center [439, 440] width 49 height 49
click at [301, 440] on button "s" at bounding box center [302, 440] width 49 height 49
click at [365, 436] on button "t" at bounding box center [370, 440] width 49 height 49
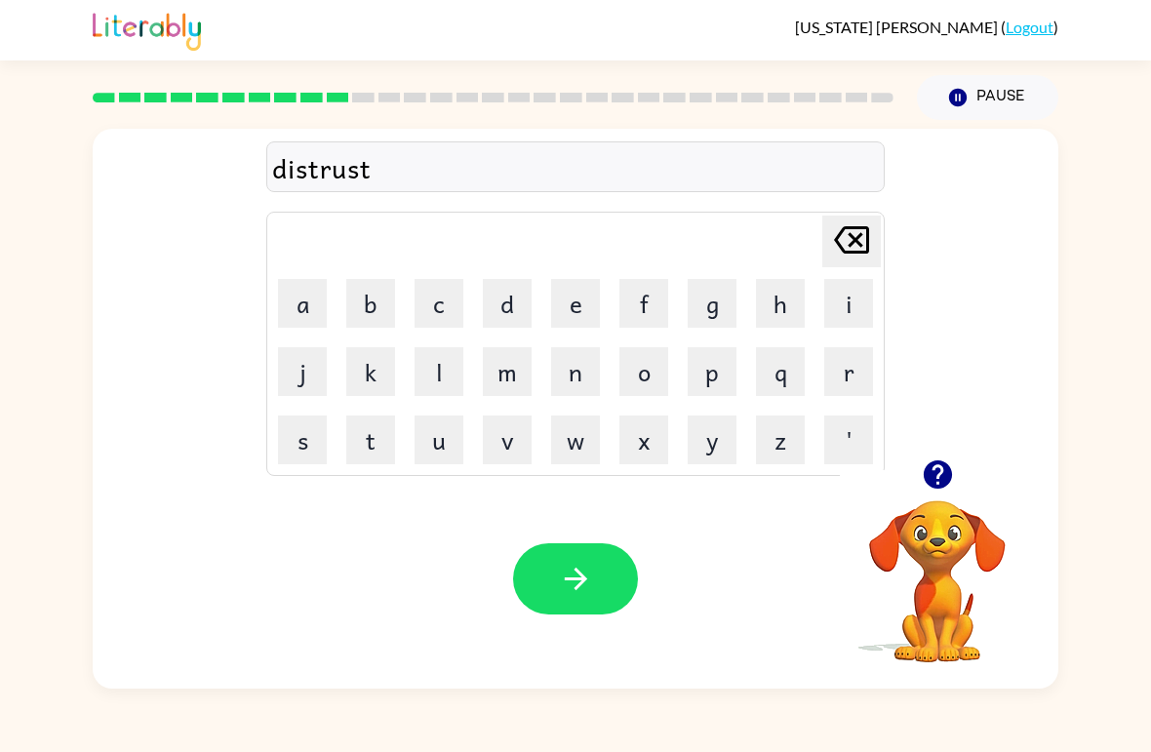
click at [564, 576] on icon "button" at bounding box center [576, 579] width 34 height 34
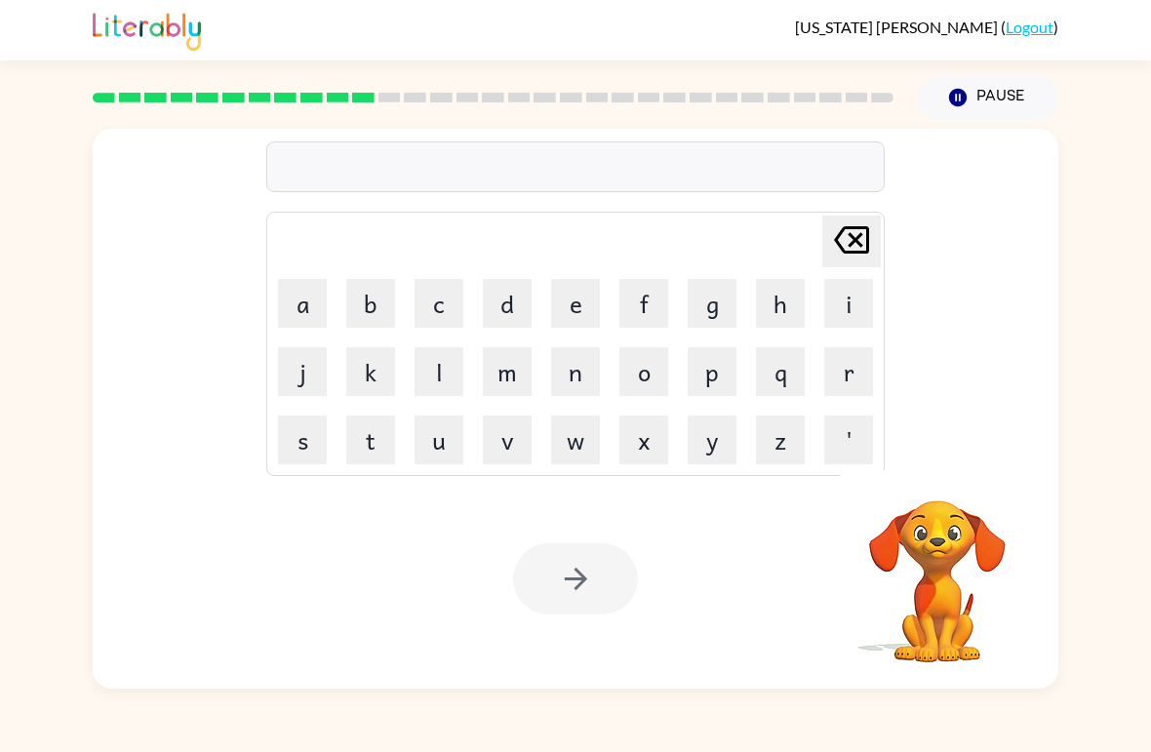
click at [852, 377] on button "r" at bounding box center [849, 371] width 49 height 49
click at [647, 382] on button "o" at bounding box center [644, 371] width 49 height 49
click at [307, 303] on button "a" at bounding box center [302, 303] width 49 height 49
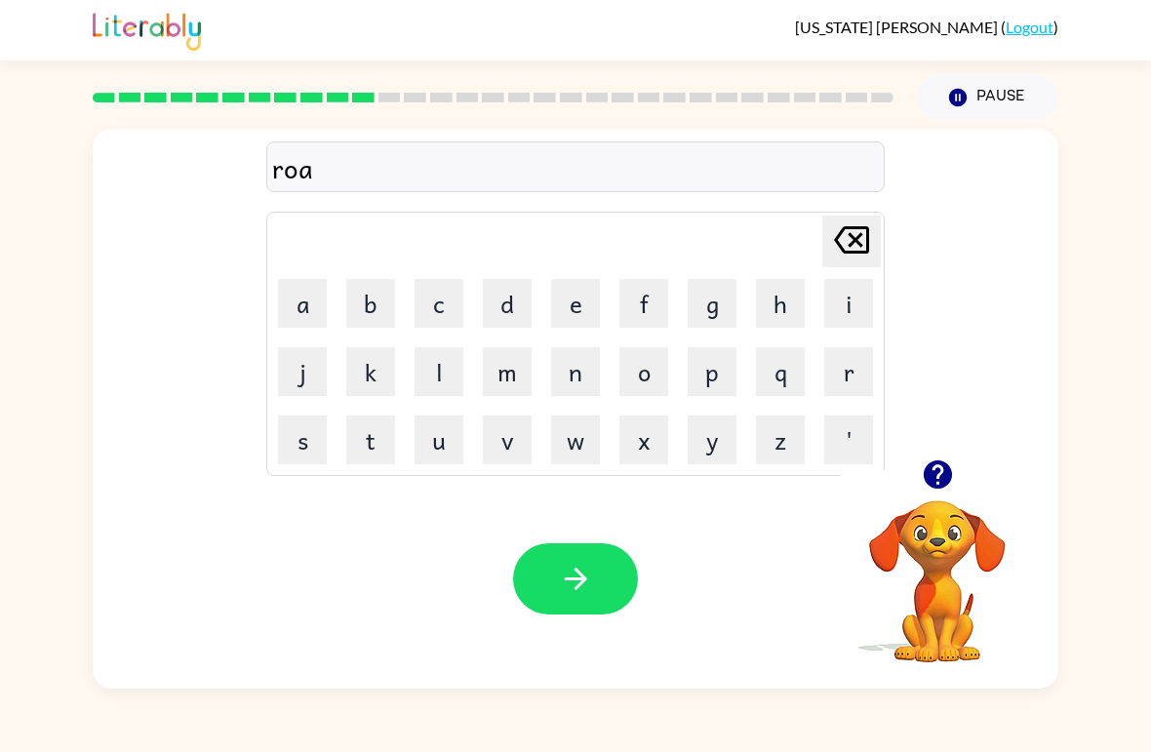
click at [505, 300] on button "d" at bounding box center [507, 303] width 49 height 49
click at [569, 579] on icon "button" at bounding box center [576, 579] width 34 height 34
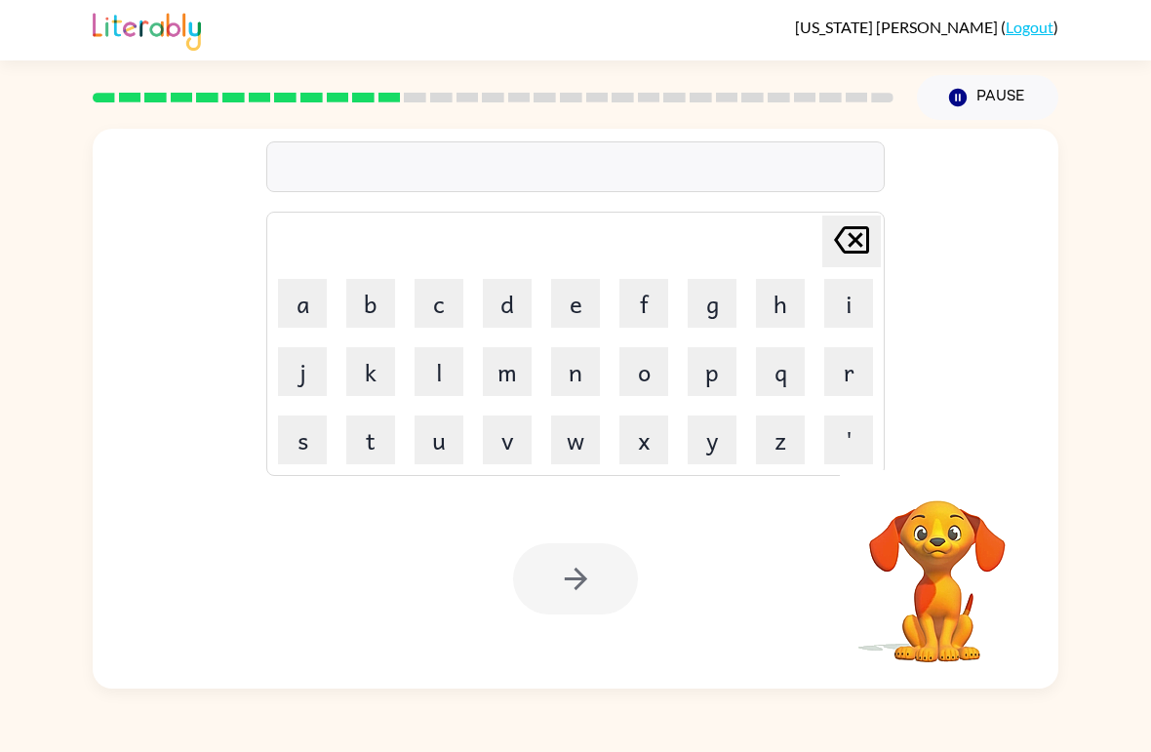
click at [454, 441] on button "u" at bounding box center [439, 440] width 49 height 49
click at [715, 384] on button "p" at bounding box center [712, 371] width 49 height 49
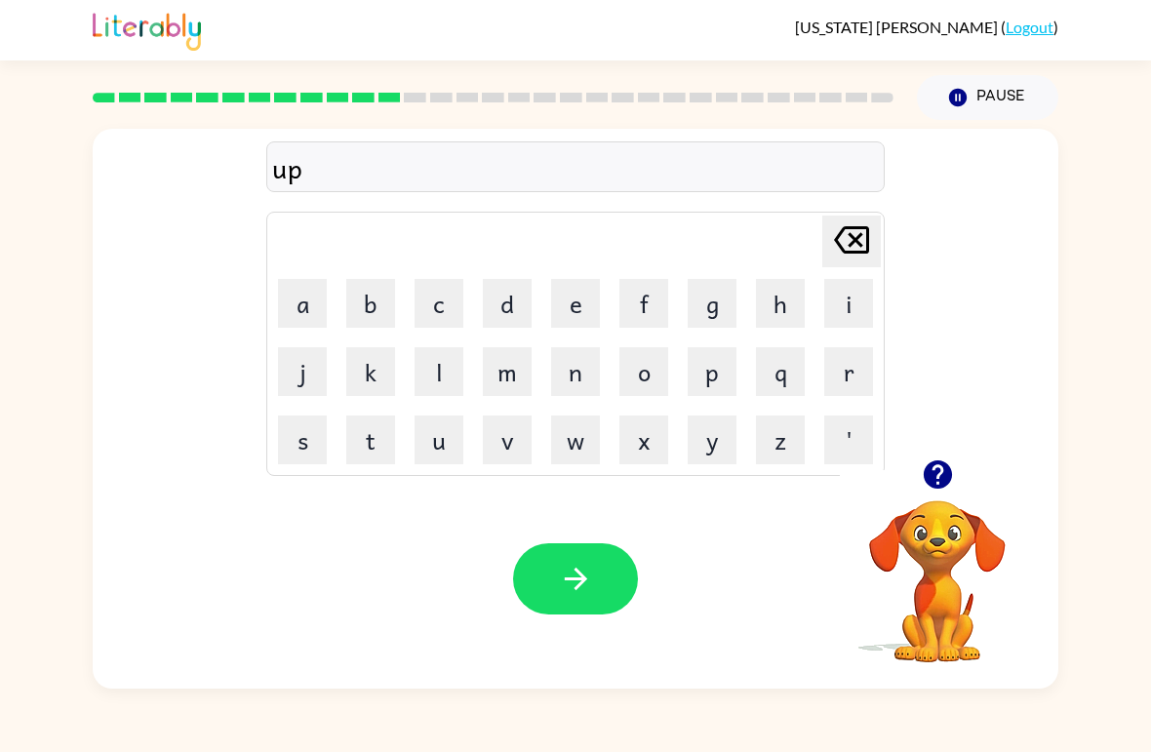
click at [707, 300] on button "g" at bounding box center [712, 303] width 49 height 49
click at [847, 380] on button "r" at bounding box center [849, 371] width 49 height 49
click at [303, 300] on button "a" at bounding box center [302, 303] width 49 height 49
click at [9, 671] on div "upgra [PERSON_NAME] last character input a b c d e f g h i j k l m n o p q r s …" at bounding box center [575, 404] width 1151 height 569
click at [507, 299] on button "d" at bounding box center [507, 303] width 49 height 49
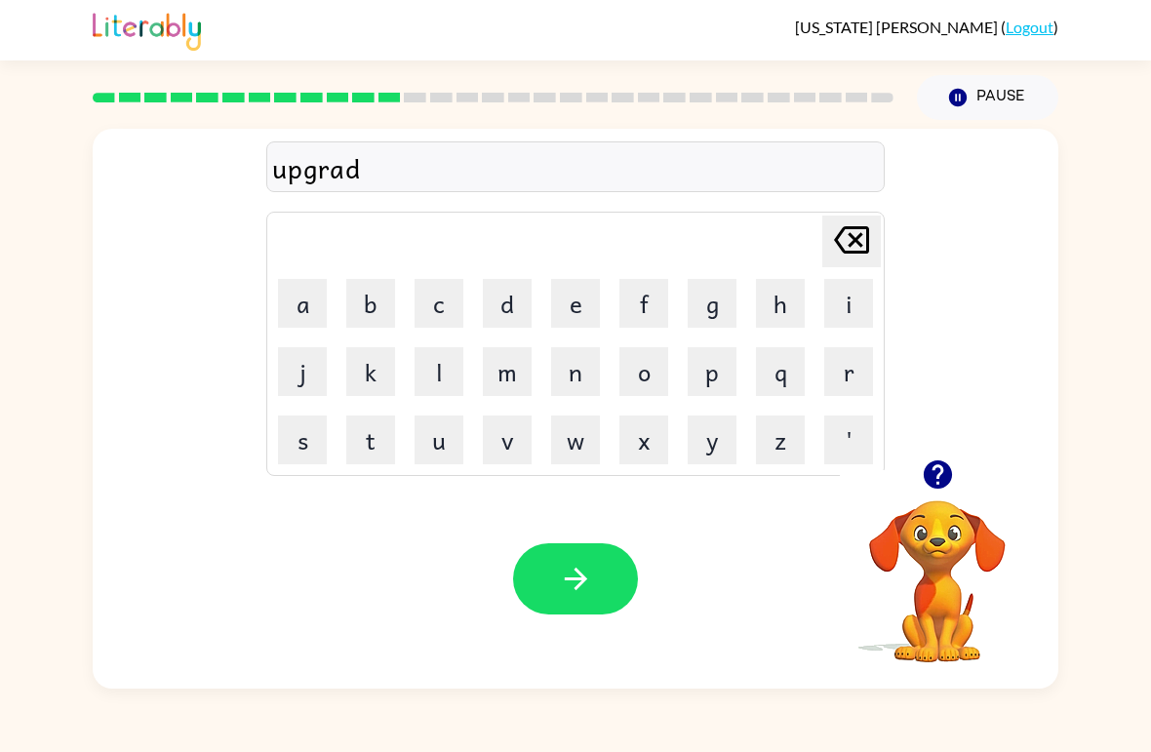
click at [575, 297] on button "e" at bounding box center [575, 303] width 49 height 49
click at [552, 556] on button "button" at bounding box center [575, 579] width 125 height 71
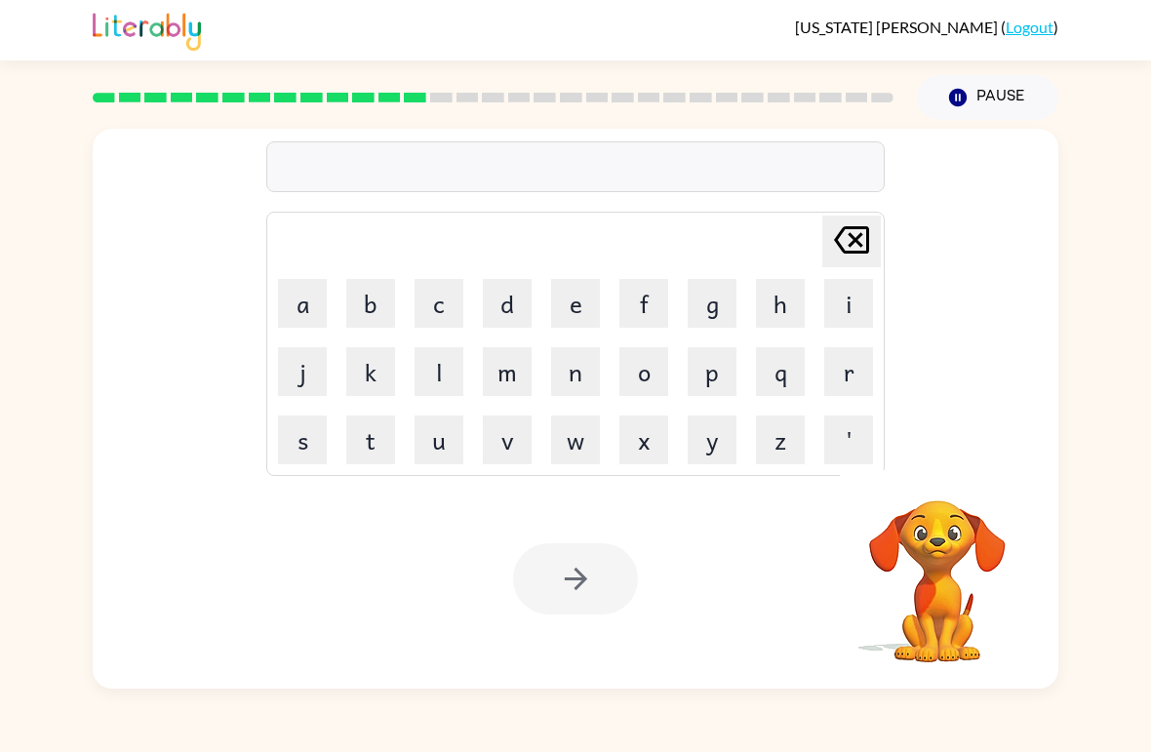
click at [504, 377] on button "m" at bounding box center [507, 371] width 49 height 49
click at [313, 300] on button "a" at bounding box center [302, 303] width 49 height 49
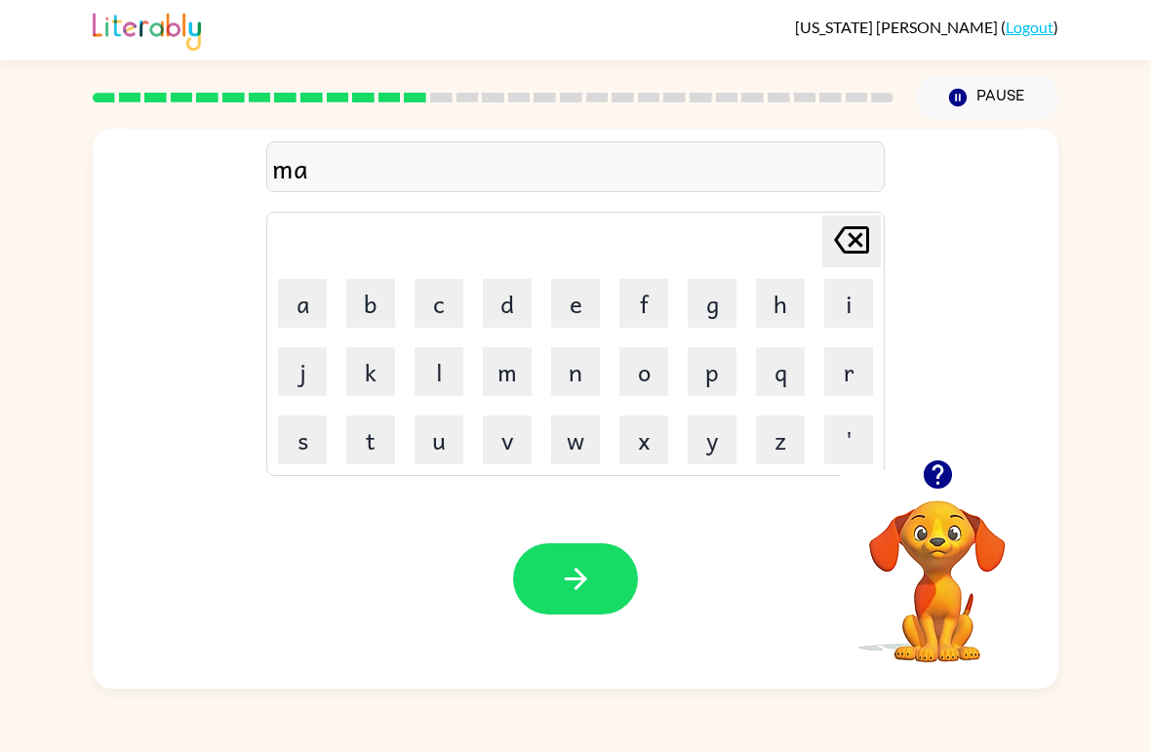
click at [506, 303] on button "d" at bounding box center [507, 303] width 49 height 49
click at [577, 367] on button "n" at bounding box center [575, 371] width 49 height 49
click at [589, 302] on button "e" at bounding box center [575, 303] width 49 height 49
click at [578, 300] on button "e" at bounding box center [575, 303] width 49 height 49
click at [862, 238] on icon "[PERSON_NAME] last character input" at bounding box center [851, 240] width 47 height 47
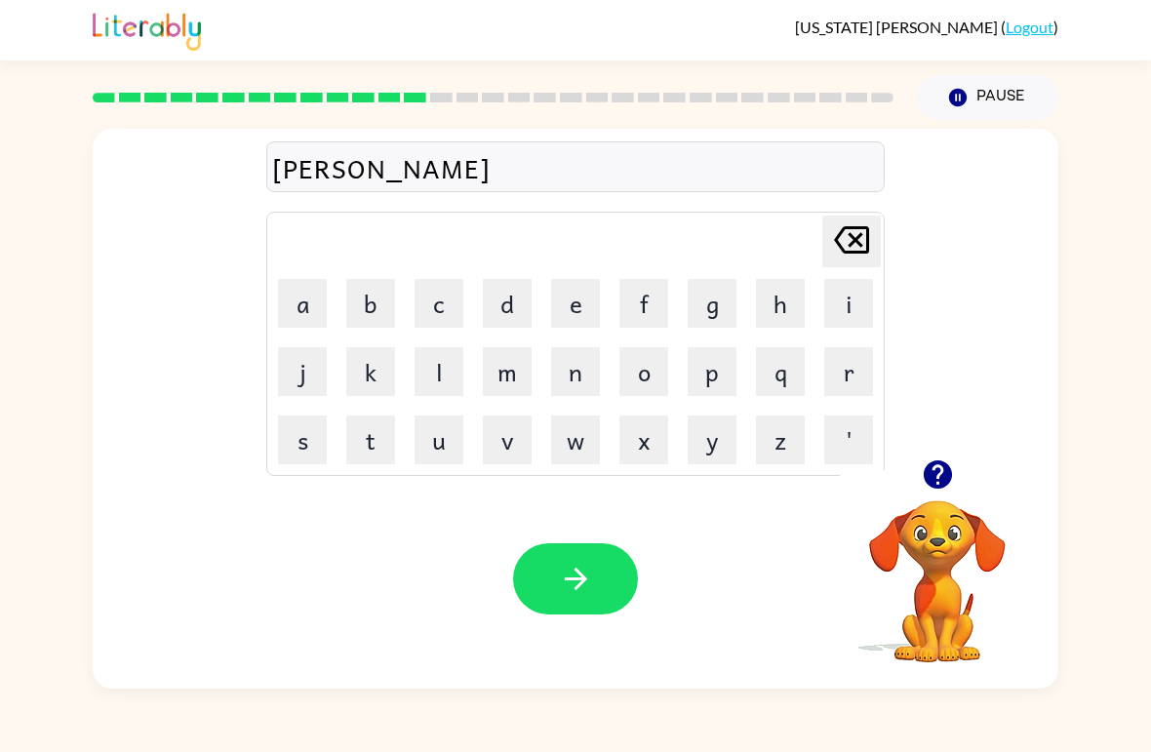
click at [581, 307] on button "e" at bounding box center [575, 303] width 49 height 49
click at [304, 438] on button "s" at bounding box center [302, 440] width 49 height 49
click at [848, 247] on icon "[PERSON_NAME] last character input" at bounding box center [851, 240] width 47 height 47
click at [841, 263] on icon "[PERSON_NAME] last character input" at bounding box center [851, 240] width 47 height 47
click at [305, 452] on button "s" at bounding box center [302, 440] width 49 height 49
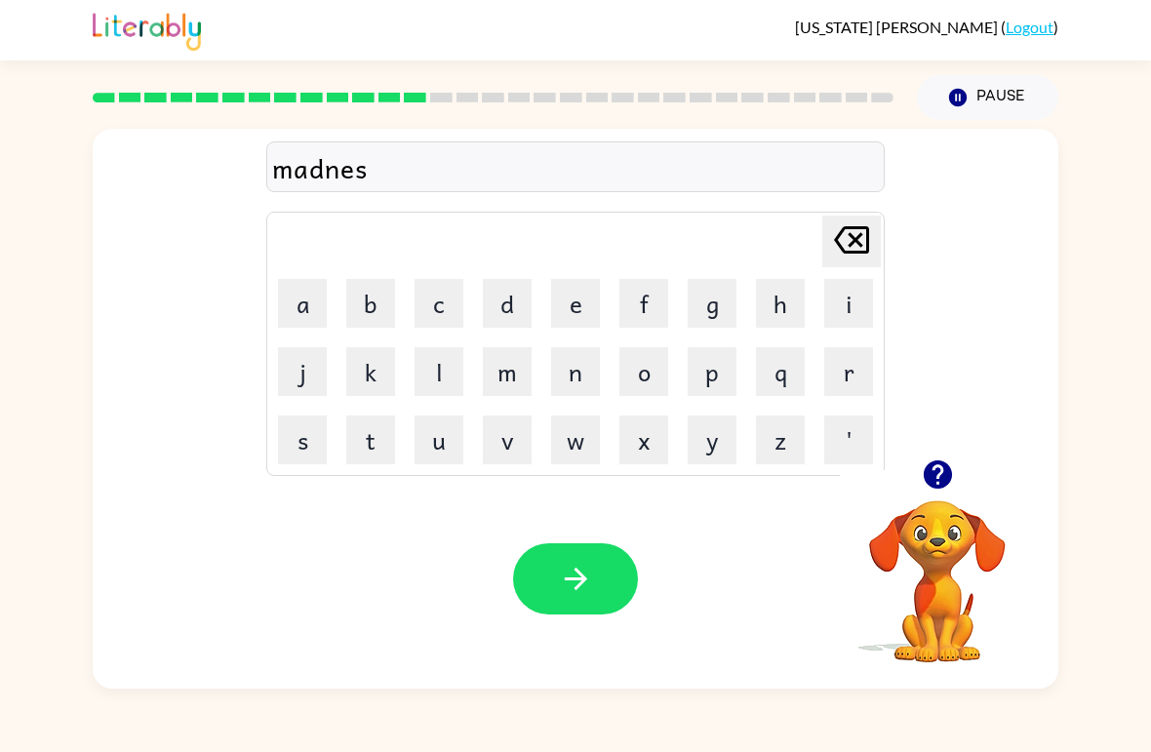
click at [304, 439] on button "s" at bounding box center [302, 440] width 49 height 49
click at [588, 586] on icon "button" at bounding box center [576, 579] width 34 height 34
click at [370, 299] on button "b" at bounding box center [370, 303] width 49 height 49
click at [636, 384] on button "o" at bounding box center [644, 371] width 49 height 49
click at [554, 364] on button "n" at bounding box center [575, 371] width 49 height 49
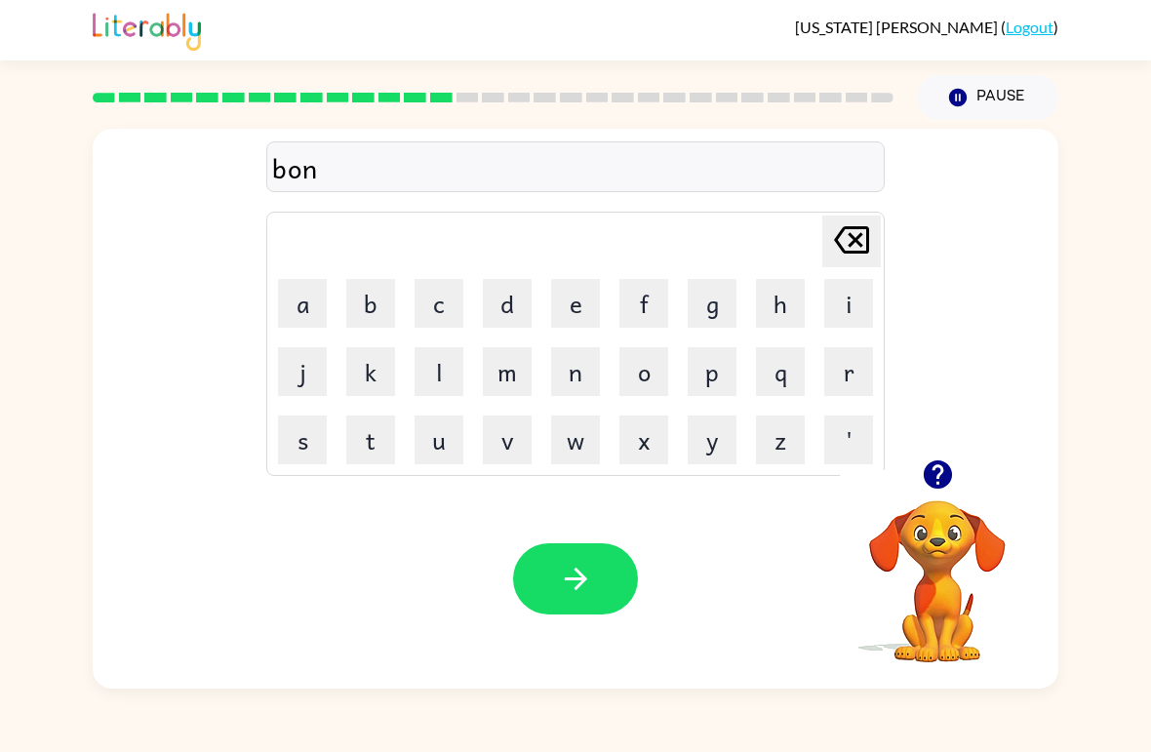
click at [429, 449] on button "u" at bounding box center [439, 440] width 49 height 49
click at [315, 434] on button "s" at bounding box center [302, 440] width 49 height 49
click at [619, 560] on button "button" at bounding box center [575, 579] width 125 height 71
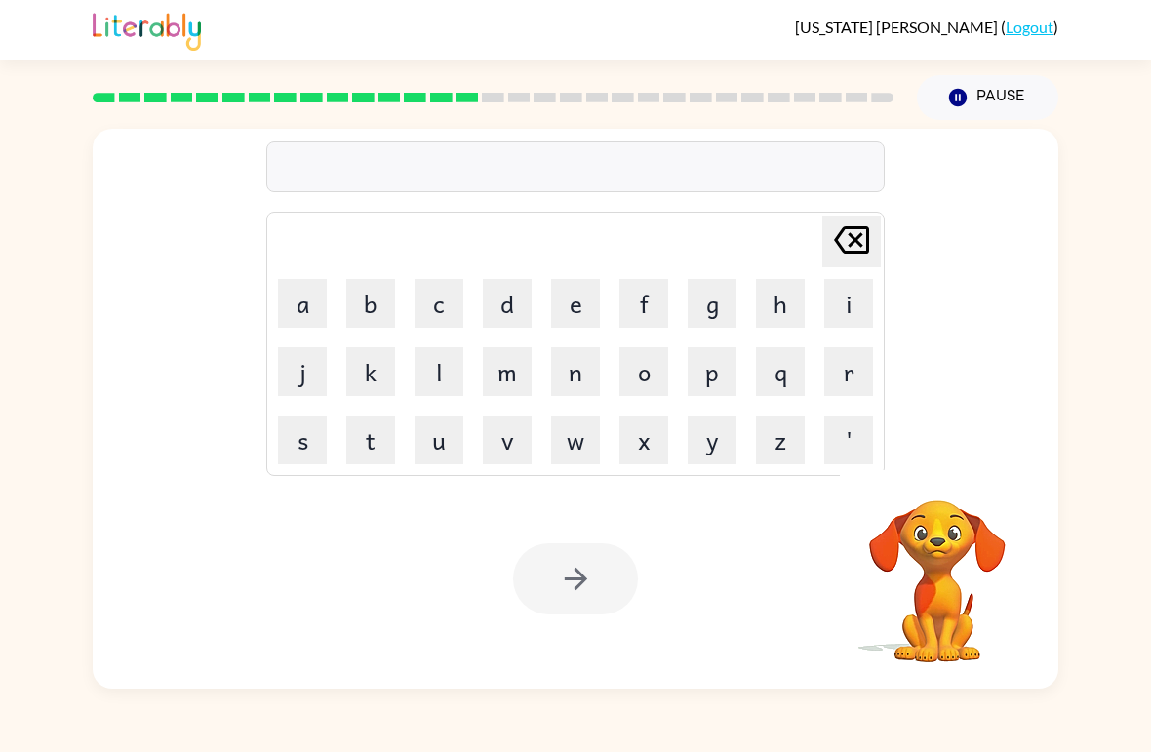
click at [305, 452] on button "s" at bounding box center [302, 440] width 49 height 49
click at [572, 433] on button "w" at bounding box center [575, 440] width 49 height 49
click at [300, 296] on button "a" at bounding box center [302, 303] width 49 height 49
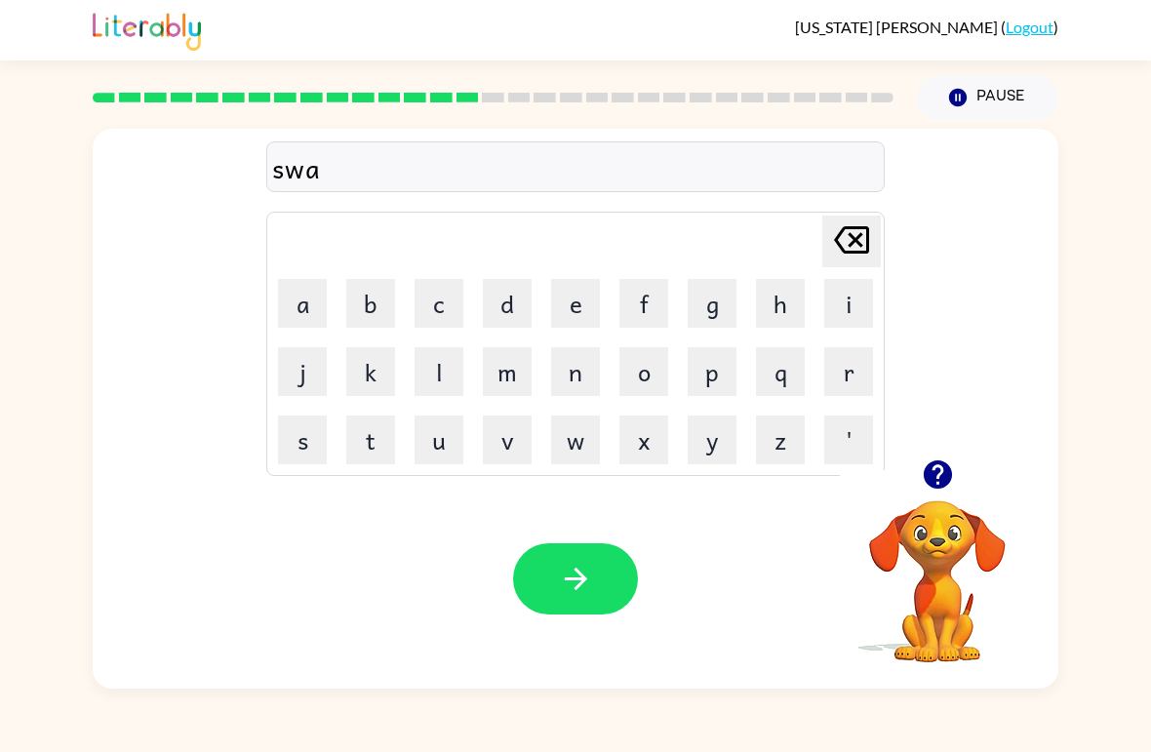
click at [847, 372] on button "r" at bounding box center [849, 371] width 49 height 49
click at [512, 374] on button "m" at bounding box center [507, 371] width 49 height 49
click at [548, 554] on button "button" at bounding box center [575, 579] width 125 height 71
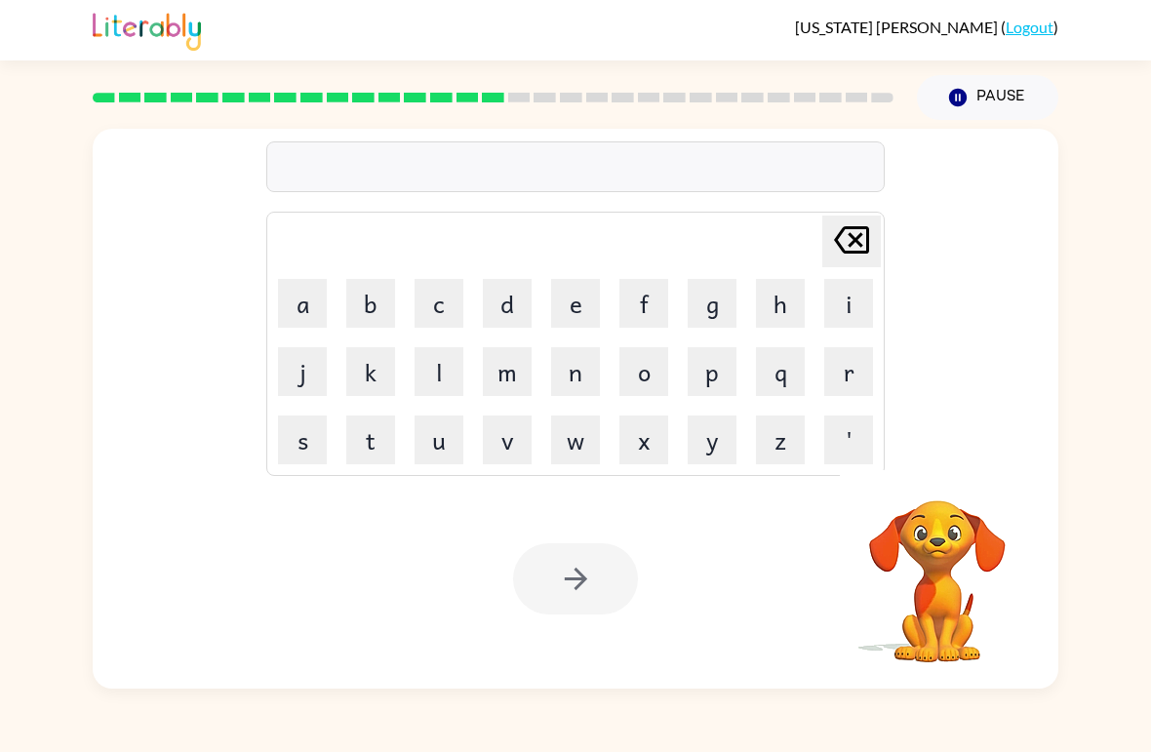
click at [836, 363] on button "r" at bounding box center [849, 371] width 49 height 49
click at [306, 303] on button "a" at bounding box center [302, 303] width 49 height 49
click at [518, 365] on button "m" at bounding box center [507, 371] width 49 height 49
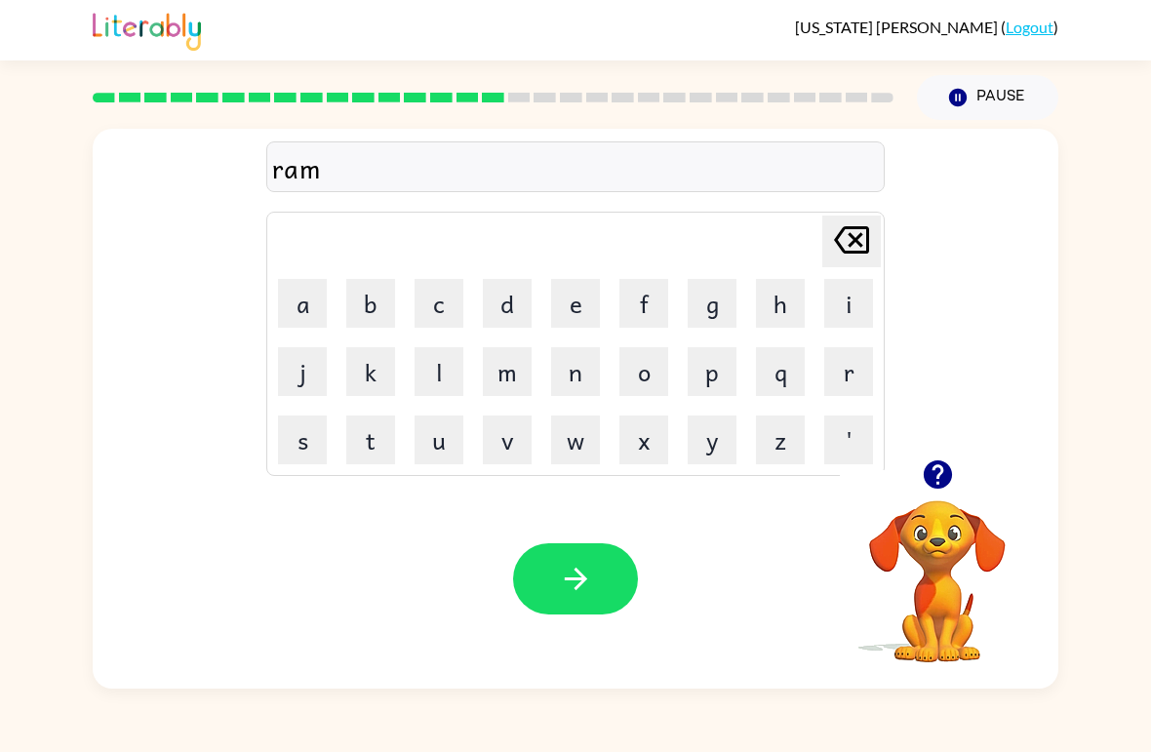
click at [576, 602] on button "button" at bounding box center [575, 579] width 125 height 71
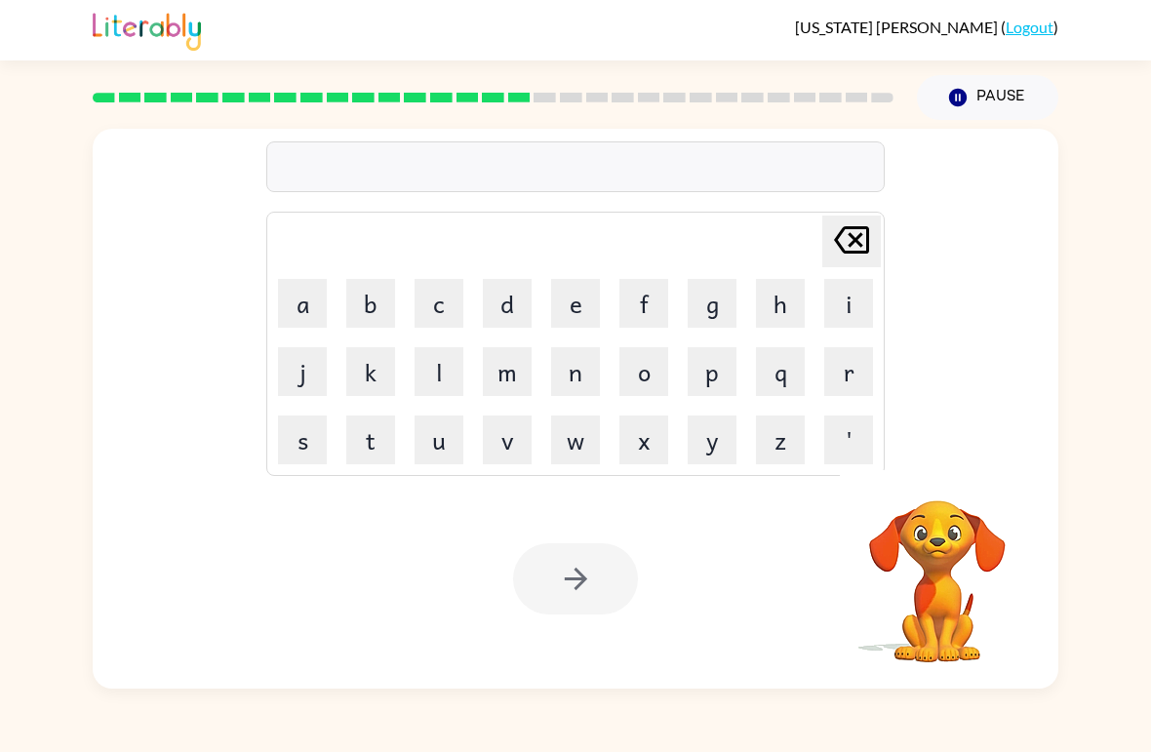
click at [365, 294] on button "b" at bounding box center [370, 303] width 49 height 49
click at [840, 369] on button "r" at bounding box center [849, 371] width 49 height 49
click at [834, 320] on button "i" at bounding box center [849, 303] width 49 height 49
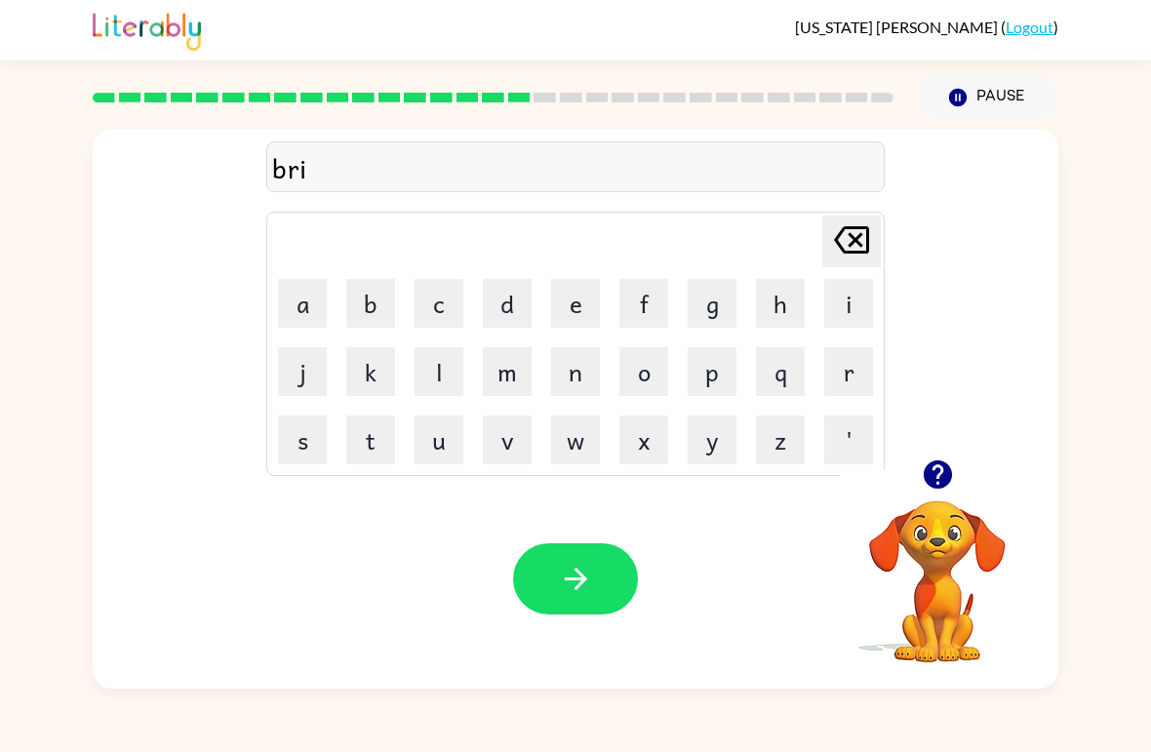
click at [490, 373] on button "m" at bounding box center [507, 371] width 49 height 49
click at [850, 304] on button "i" at bounding box center [849, 303] width 49 height 49
click at [582, 358] on button "n" at bounding box center [575, 371] width 49 height 49
click at [719, 303] on button "g" at bounding box center [712, 303] width 49 height 49
click at [629, 576] on button "button" at bounding box center [575, 579] width 125 height 71
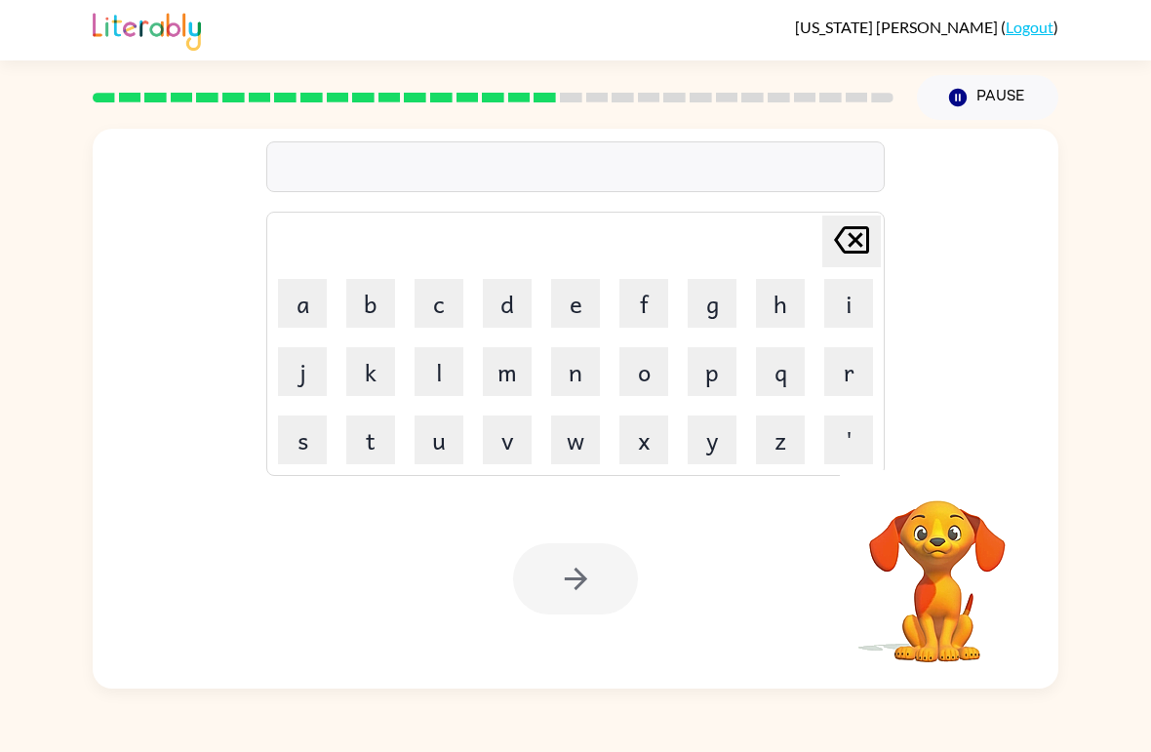
click at [838, 374] on button "r" at bounding box center [849, 371] width 49 height 49
click at [833, 307] on button "i" at bounding box center [849, 303] width 49 height 49
click at [314, 455] on button "s" at bounding box center [302, 440] width 49 height 49
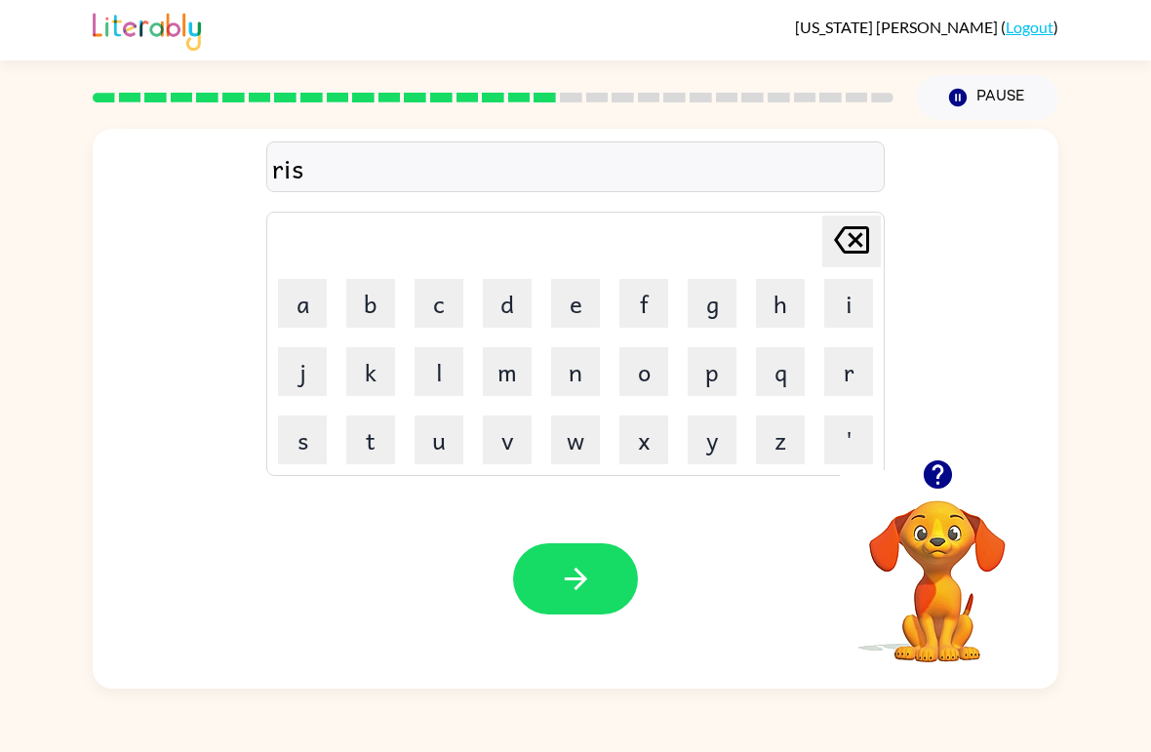
click at [379, 359] on button "k" at bounding box center [370, 371] width 49 height 49
click at [849, 294] on button "i" at bounding box center [849, 303] width 49 height 49
click at [312, 438] on button "s" at bounding box center [302, 440] width 49 height 49
click at [369, 439] on button "t" at bounding box center [370, 440] width 49 height 49
click at [609, 577] on button "button" at bounding box center [575, 579] width 125 height 71
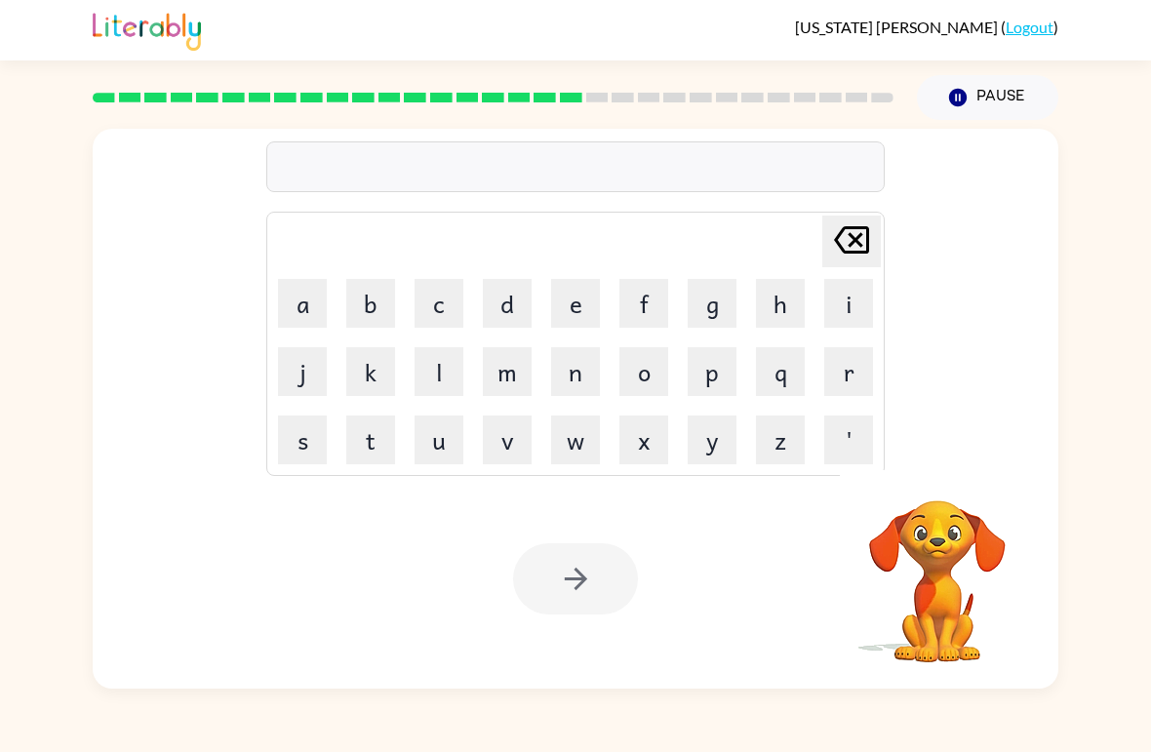
click at [304, 325] on button "a" at bounding box center [302, 303] width 49 height 49
click at [843, 377] on button "r" at bounding box center [849, 371] width 49 height 49
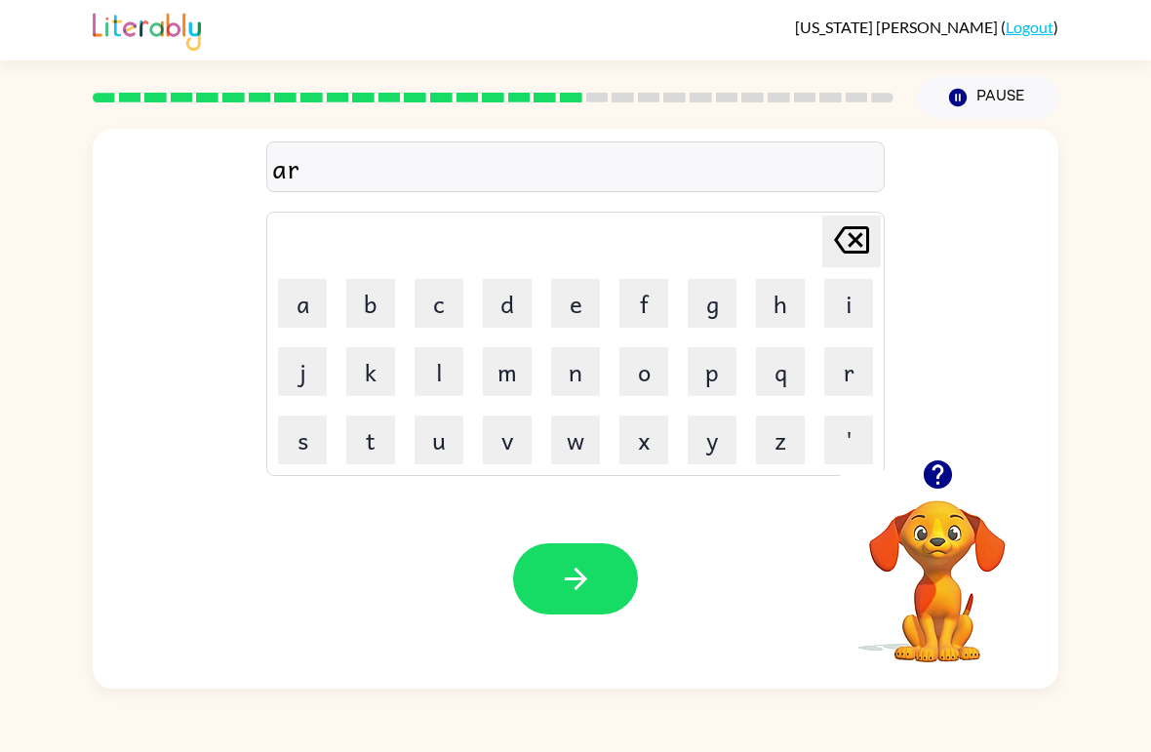
click at [441, 301] on button "c" at bounding box center [439, 303] width 49 height 49
click at [785, 302] on button "h" at bounding box center [780, 303] width 49 height 49
click at [581, 440] on button "w" at bounding box center [575, 440] width 49 height 49
click at [294, 303] on button "a" at bounding box center [302, 303] width 49 height 49
click at [724, 441] on button "y" at bounding box center [712, 440] width 49 height 49
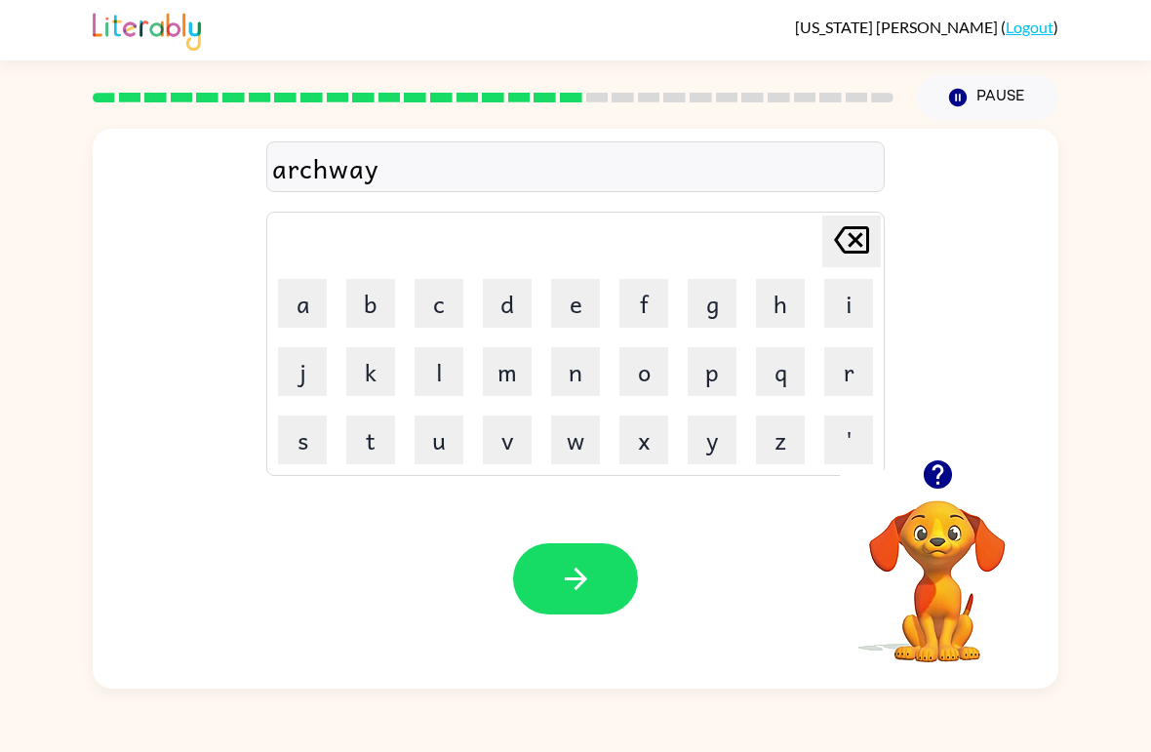
click at [612, 596] on button "button" at bounding box center [575, 579] width 125 height 71
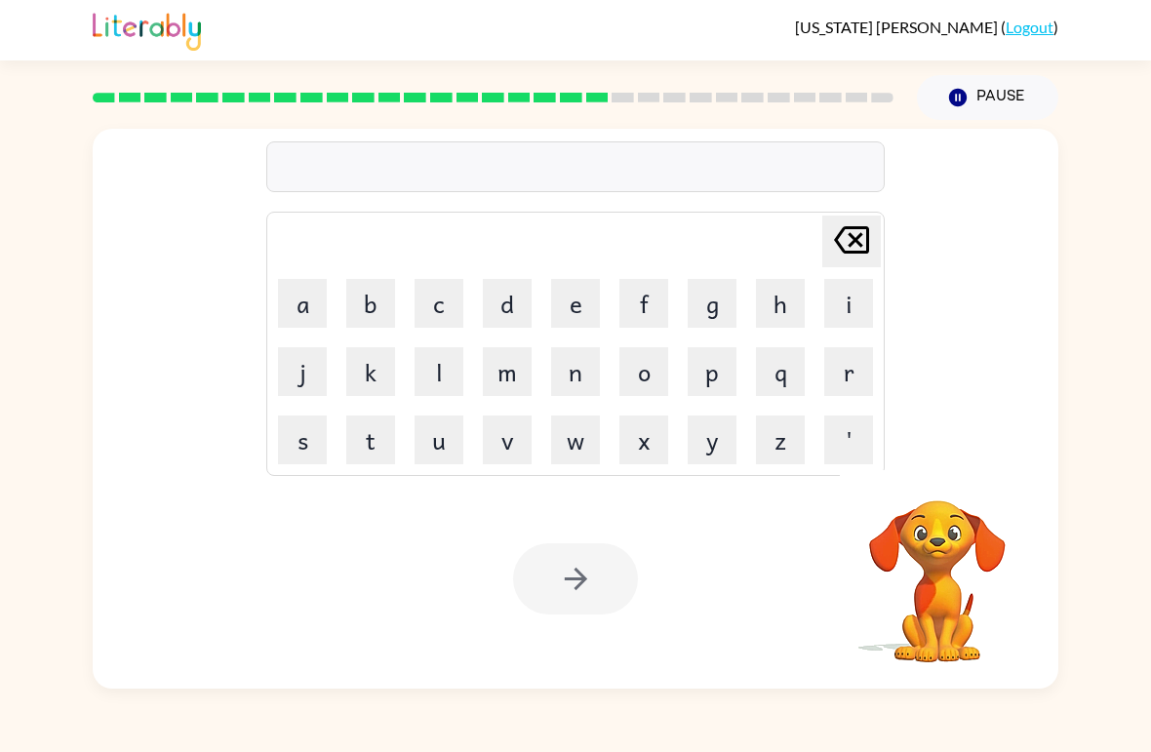
click at [622, 320] on button "f" at bounding box center [644, 303] width 49 height 49
click at [645, 380] on button "o" at bounding box center [644, 371] width 49 height 49
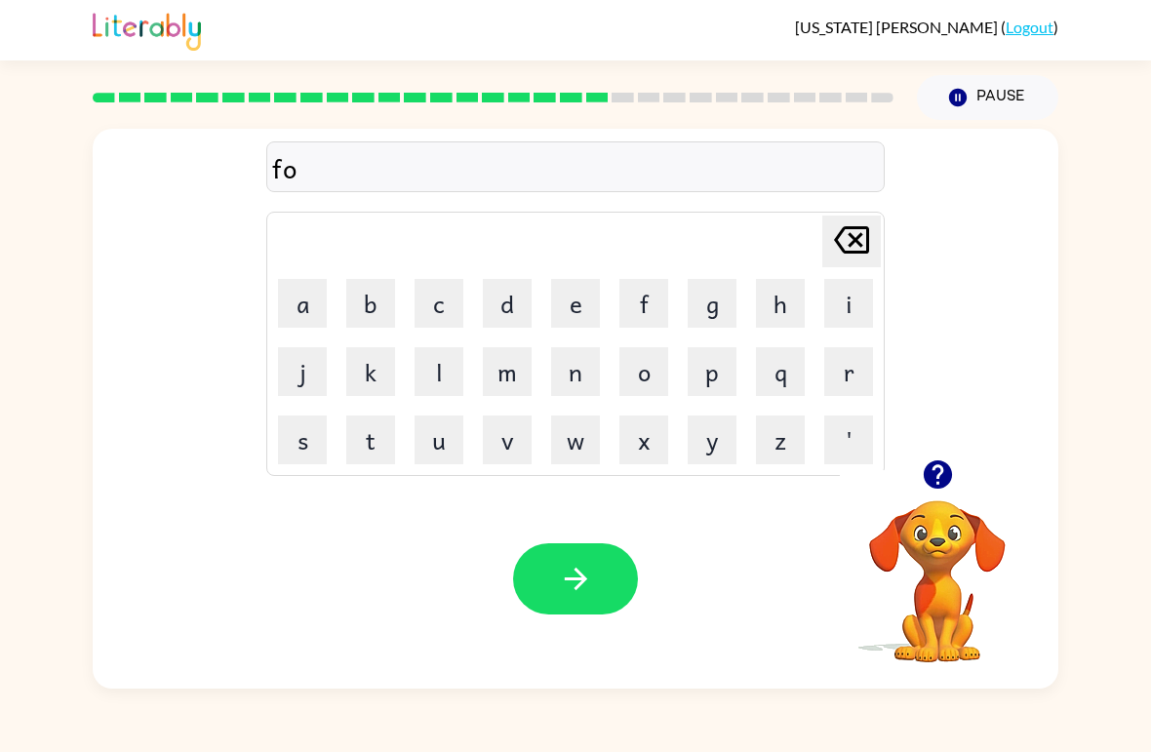
click at [447, 358] on button "l" at bounding box center [439, 371] width 49 height 49
click at [446, 357] on button "l" at bounding box center [439, 371] width 49 height 49
click at [636, 380] on button "o" at bounding box center [644, 371] width 49 height 49
click at [556, 449] on button "w" at bounding box center [575, 440] width 49 height 49
click at [565, 298] on button "e" at bounding box center [575, 303] width 49 height 49
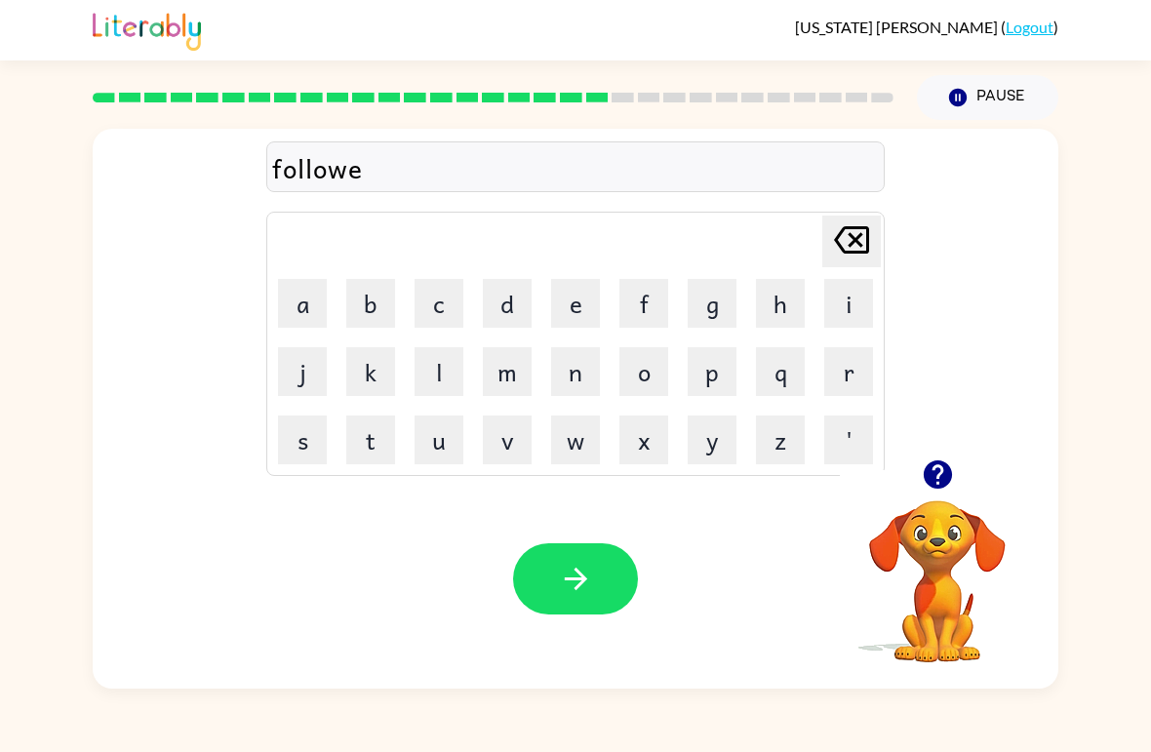
click at [499, 295] on button "d" at bounding box center [507, 303] width 49 height 49
click at [561, 560] on button "button" at bounding box center [575, 579] width 125 height 71
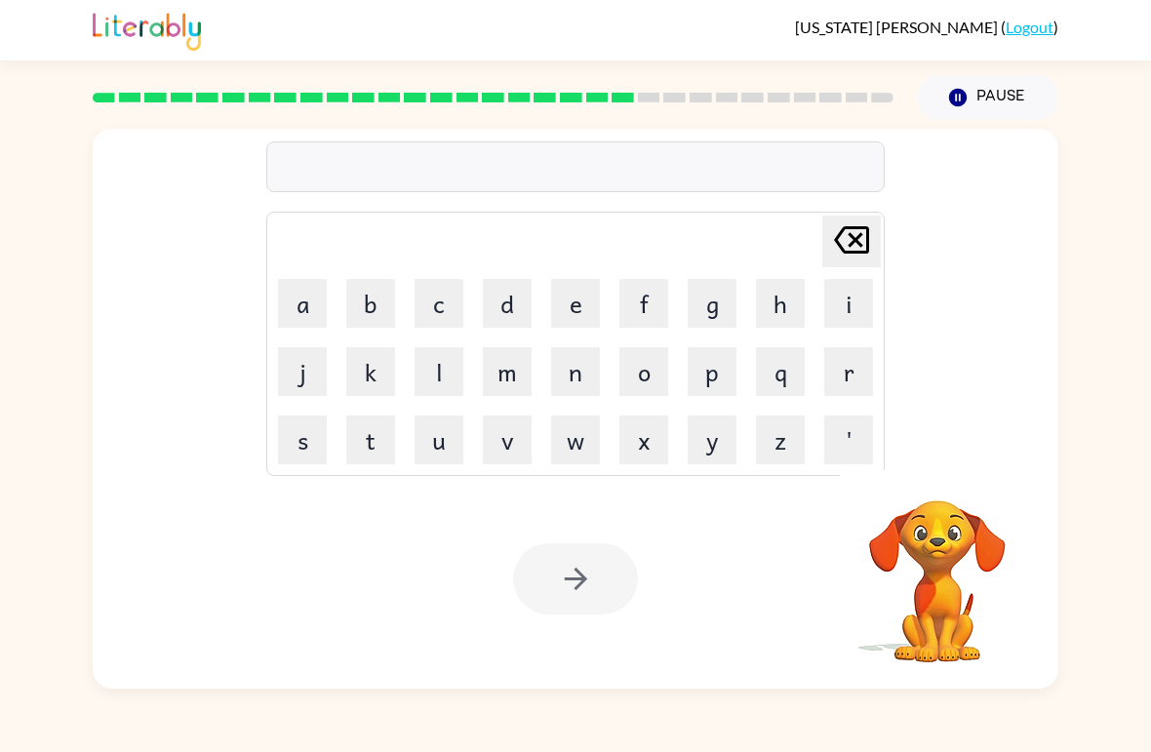
click at [451, 298] on button "c" at bounding box center [439, 303] width 49 height 49
click at [590, 303] on button "e" at bounding box center [575, 303] width 49 height 49
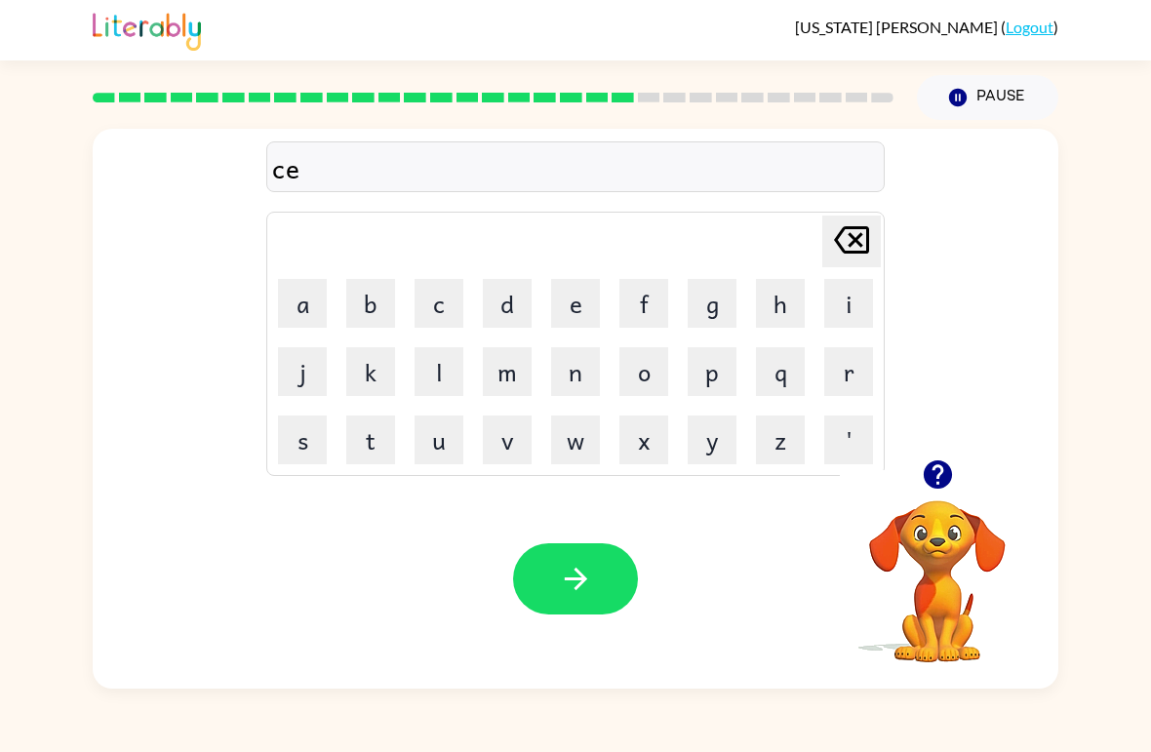
click at [590, 358] on button "n" at bounding box center [575, 371] width 49 height 49
click at [372, 436] on button "t" at bounding box center [370, 440] width 49 height 49
click at [850, 306] on button "i" at bounding box center [849, 303] width 49 height 49
click at [726, 382] on button "p" at bounding box center [712, 371] width 49 height 49
click at [708, 388] on button "p" at bounding box center [712, 371] width 49 height 49
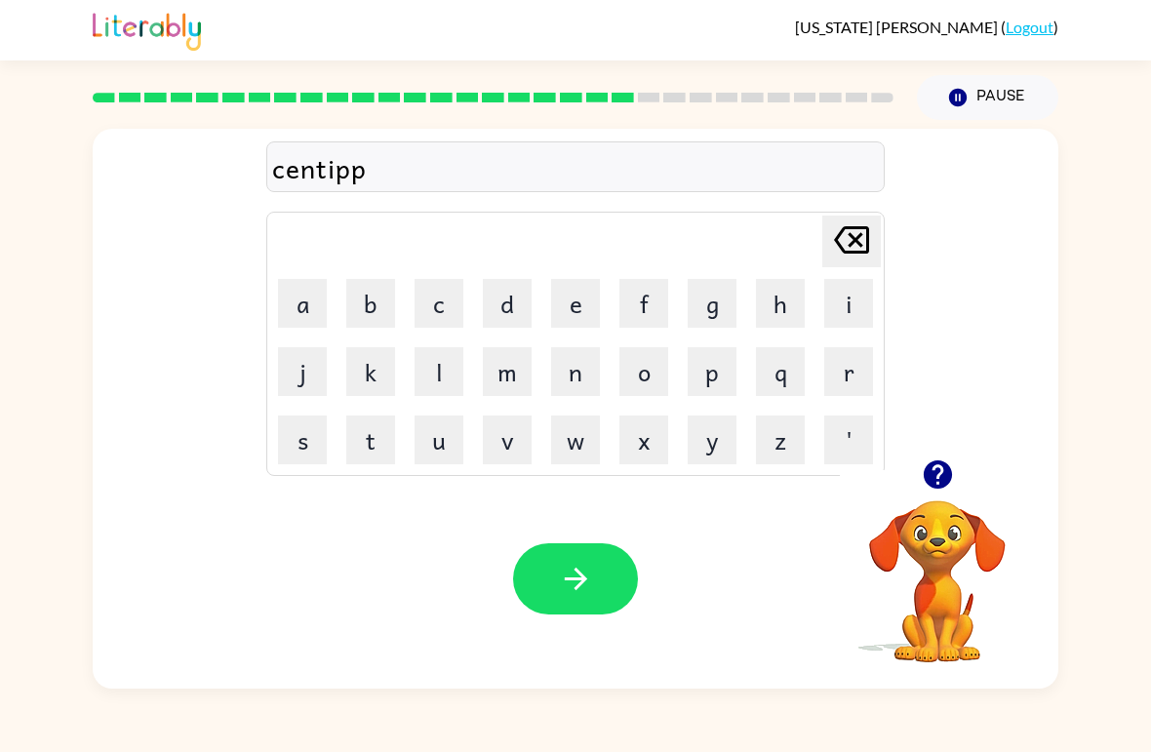
click at [565, 305] on button "e" at bounding box center [575, 303] width 49 height 49
click at [508, 327] on button "d" at bounding box center [507, 303] width 49 height 49
click at [589, 566] on icon "button" at bounding box center [576, 579] width 34 height 34
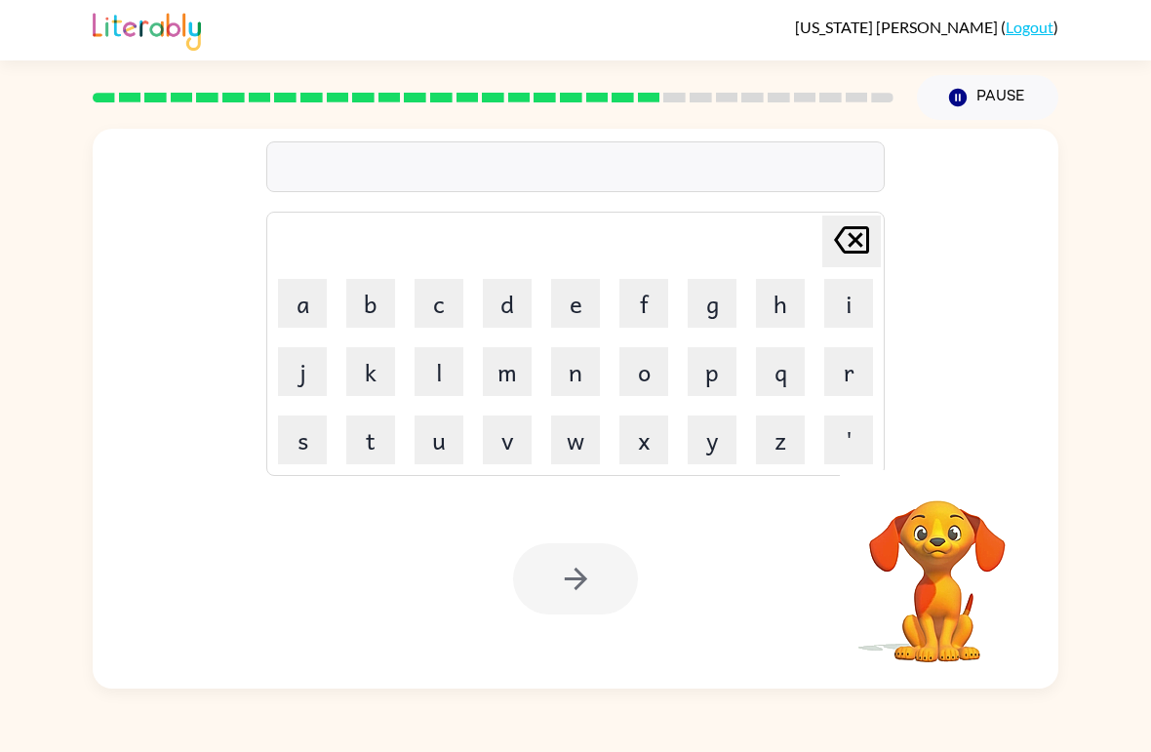
click at [307, 432] on button "s" at bounding box center [302, 440] width 49 height 49
click at [302, 305] on button "a" at bounding box center [302, 303] width 49 height 49
click at [306, 429] on button "s" at bounding box center [302, 440] width 49 height 49
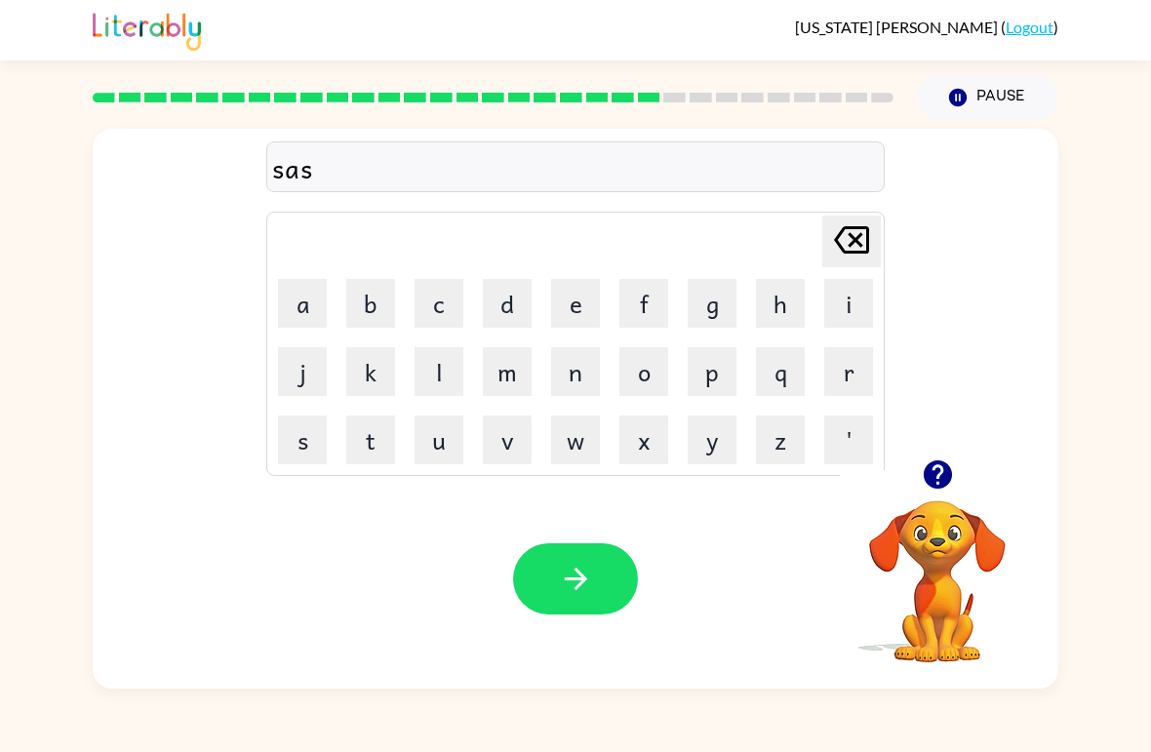
click at [372, 438] on button "t" at bounding box center [370, 440] width 49 height 49
click at [296, 295] on button "a" at bounding box center [302, 303] width 49 height 49
click at [831, 321] on button "i" at bounding box center [849, 303] width 49 height 49
click at [569, 384] on button "n" at bounding box center [575, 371] width 49 height 49
click at [562, 579] on icon "button" at bounding box center [576, 579] width 34 height 34
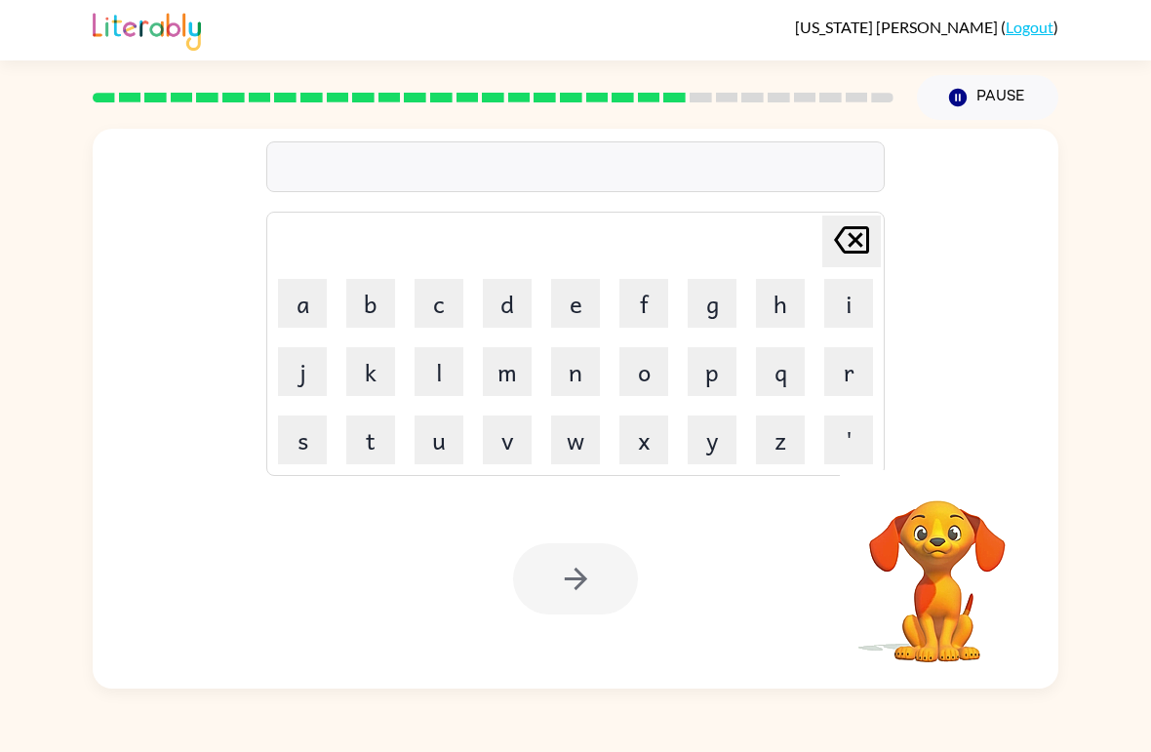
click at [639, 310] on button "f" at bounding box center [644, 303] width 49 height 49
click at [641, 380] on button "o" at bounding box center [644, 371] width 49 height 49
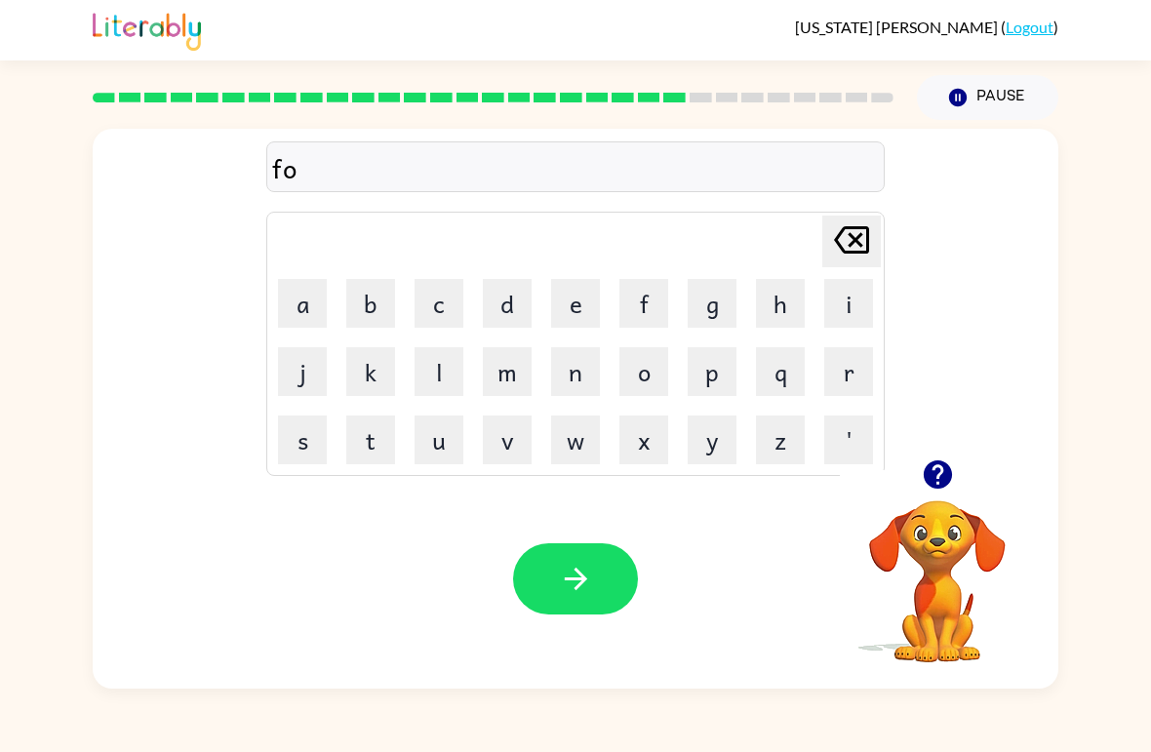
click at [844, 382] on button "r" at bounding box center [849, 371] width 49 height 49
click at [562, 433] on button "w" at bounding box center [575, 440] width 49 height 49
click at [322, 313] on button "a" at bounding box center [302, 303] width 49 height 49
click at [848, 377] on button "r" at bounding box center [849, 371] width 49 height 49
click at [510, 289] on button "d" at bounding box center [507, 303] width 49 height 49
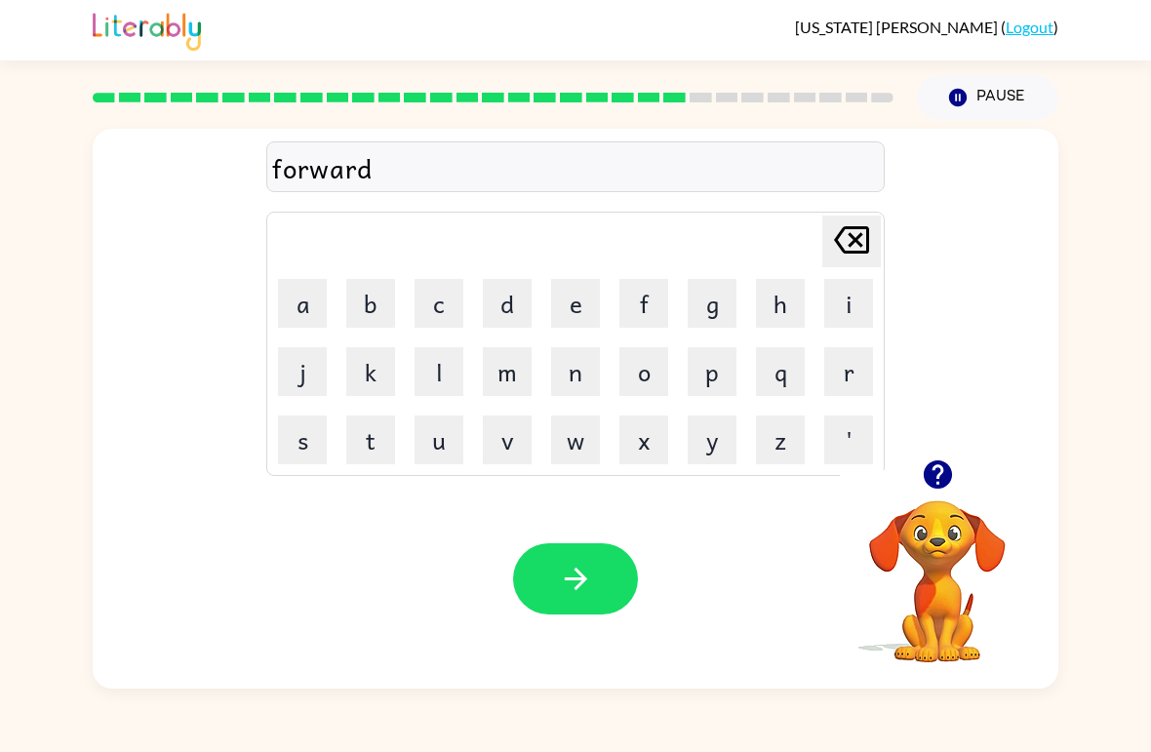
click at [545, 564] on button "button" at bounding box center [575, 579] width 125 height 71
click at [836, 366] on button "r" at bounding box center [849, 371] width 49 height 49
click at [574, 303] on button "e" at bounding box center [575, 303] width 49 height 49
click at [298, 307] on button "a" at bounding box center [302, 303] width 49 height 49
click at [426, 353] on button "l" at bounding box center [439, 371] width 49 height 49
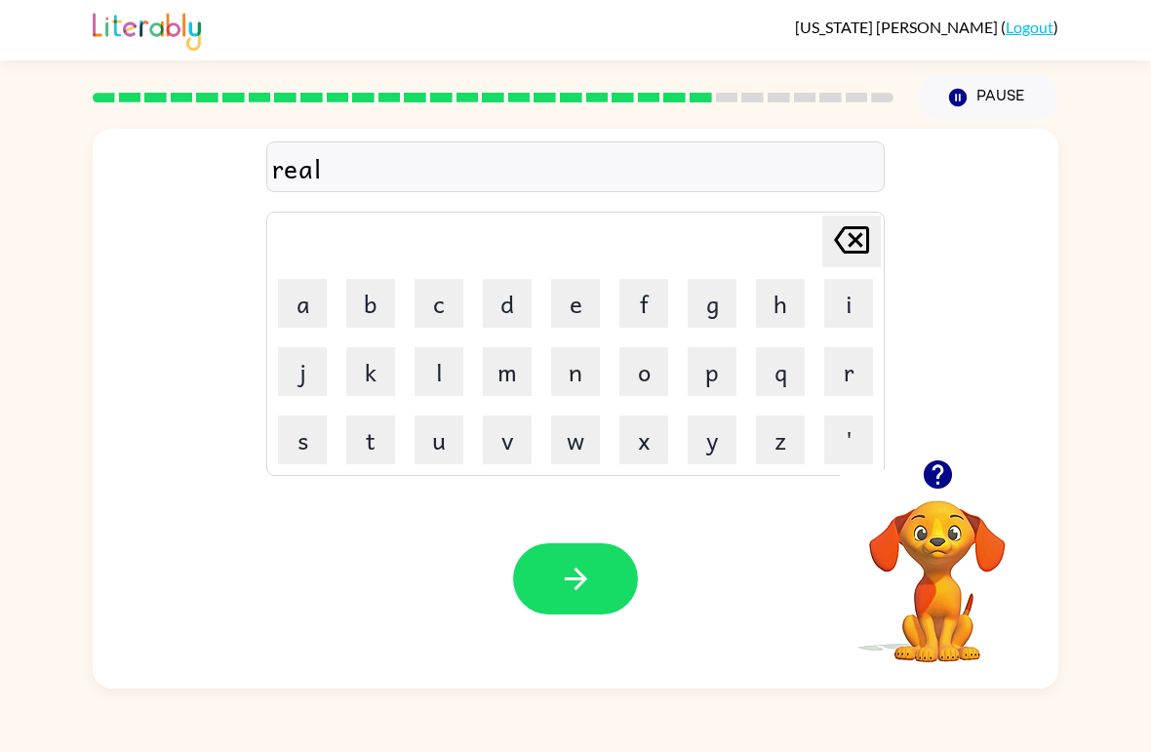
click at [306, 309] on button "a" at bounding box center [302, 303] width 49 height 49
click at [366, 449] on button "t" at bounding box center [370, 440] width 49 height 49
click at [854, 295] on button "i" at bounding box center [849, 303] width 49 height 49
click at [349, 453] on button "t" at bounding box center [370, 440] width 49 height 49
click at [869, 313] on button "i" at bounding box center [849, 303] width 49 height 49
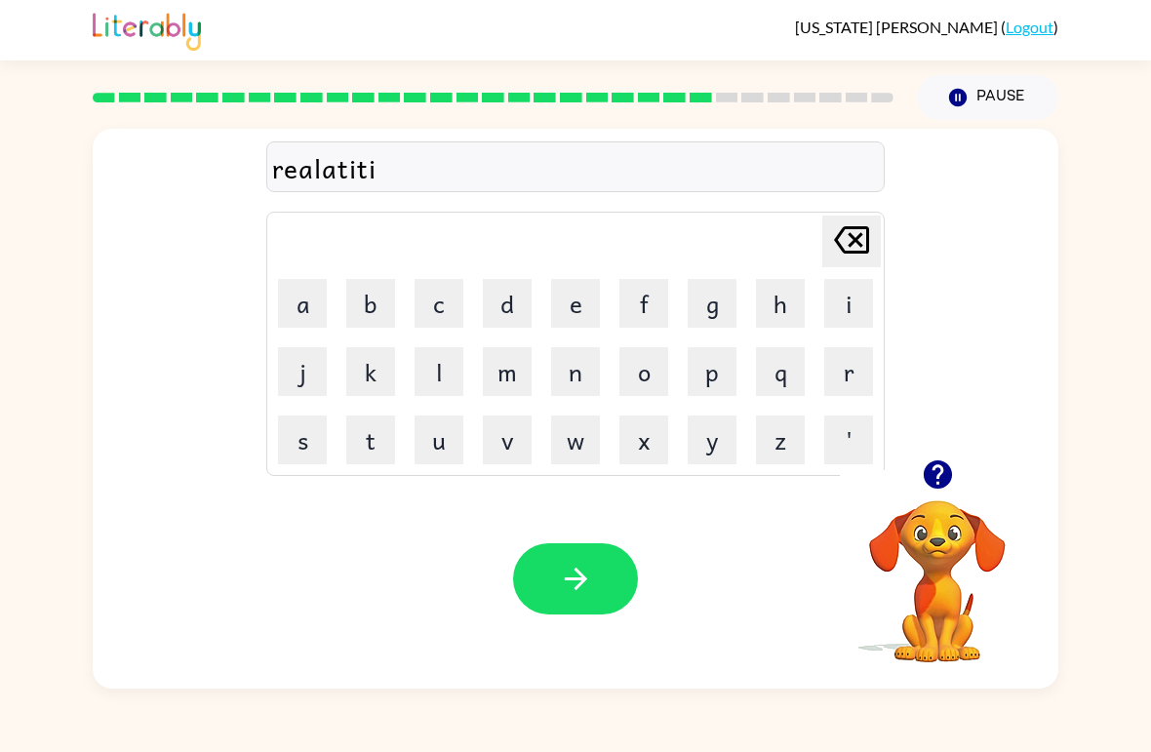
click at [498, 305] on button "d" at bounding box center [507, 303] width 49 height 49
click at [559, 579] on icon "button" at bounding box center [576, 579] width 34 height 34
